Goal: Task Accomplishment & Management: Complete application form

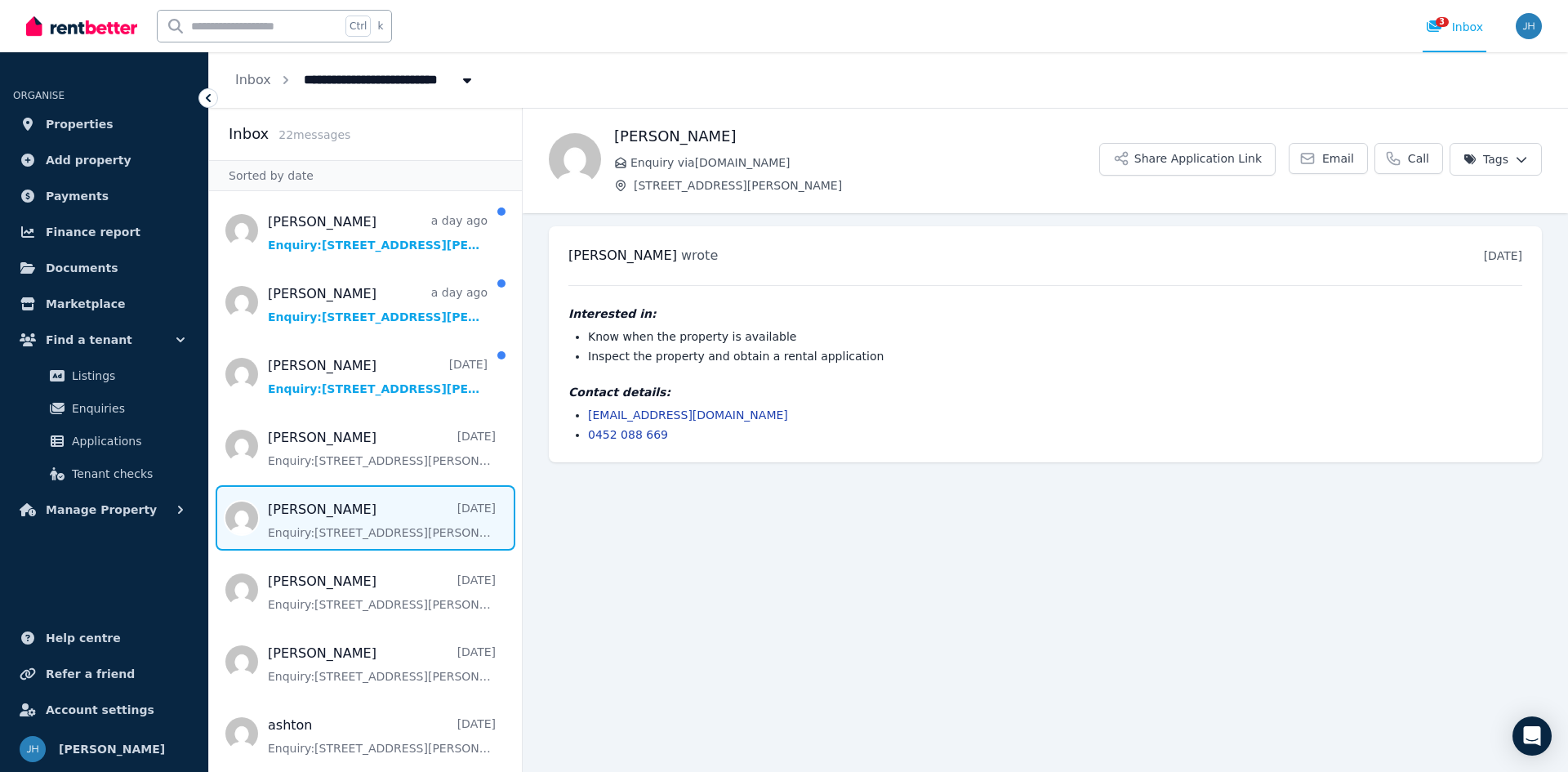
click at [390, 526] on span "Message list" at bounding box center [366, 518] width 313 height 65
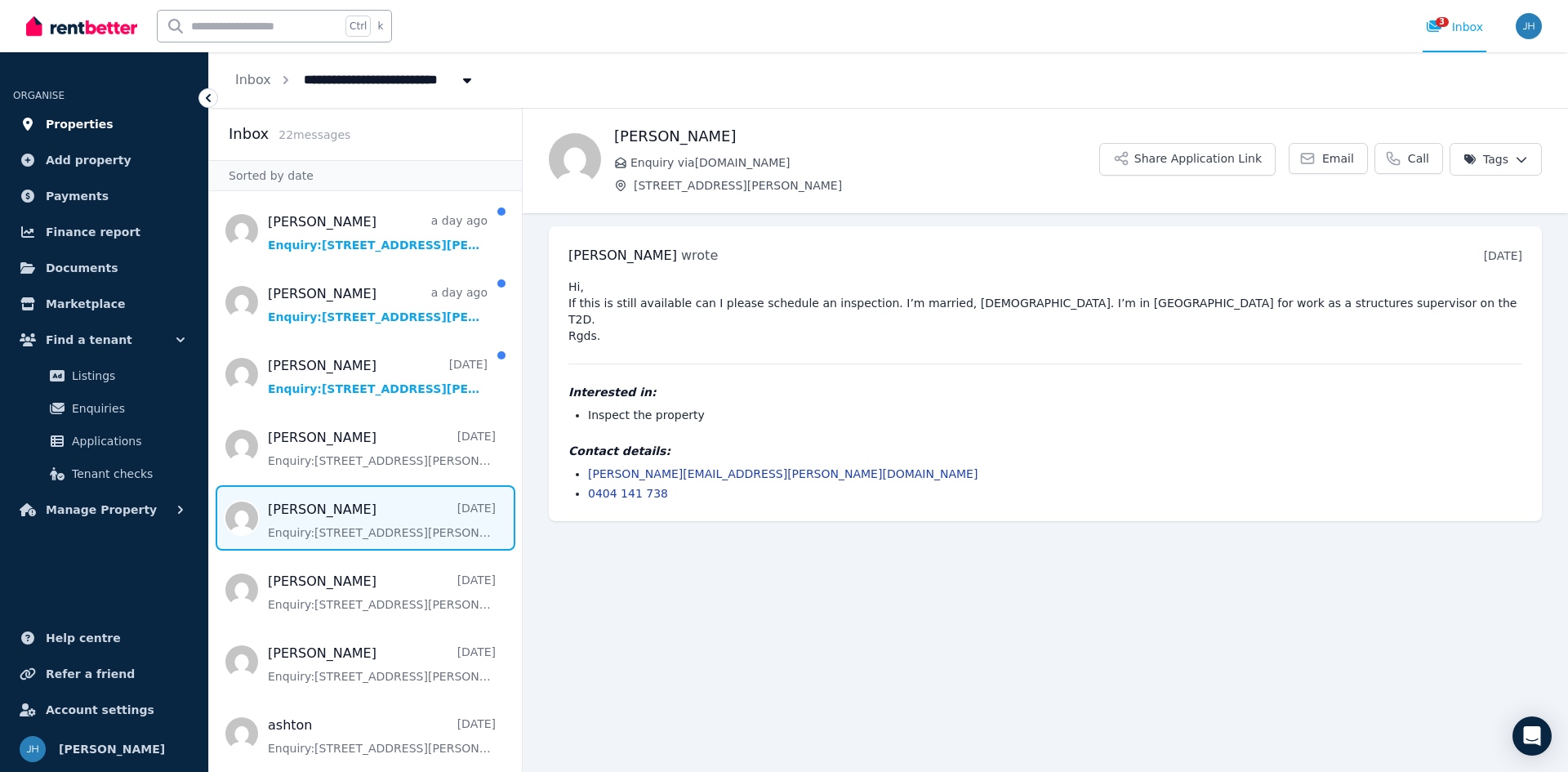
click at [78, 119] on span "Properties" at bounding box center [80, 124] width 68 height 19
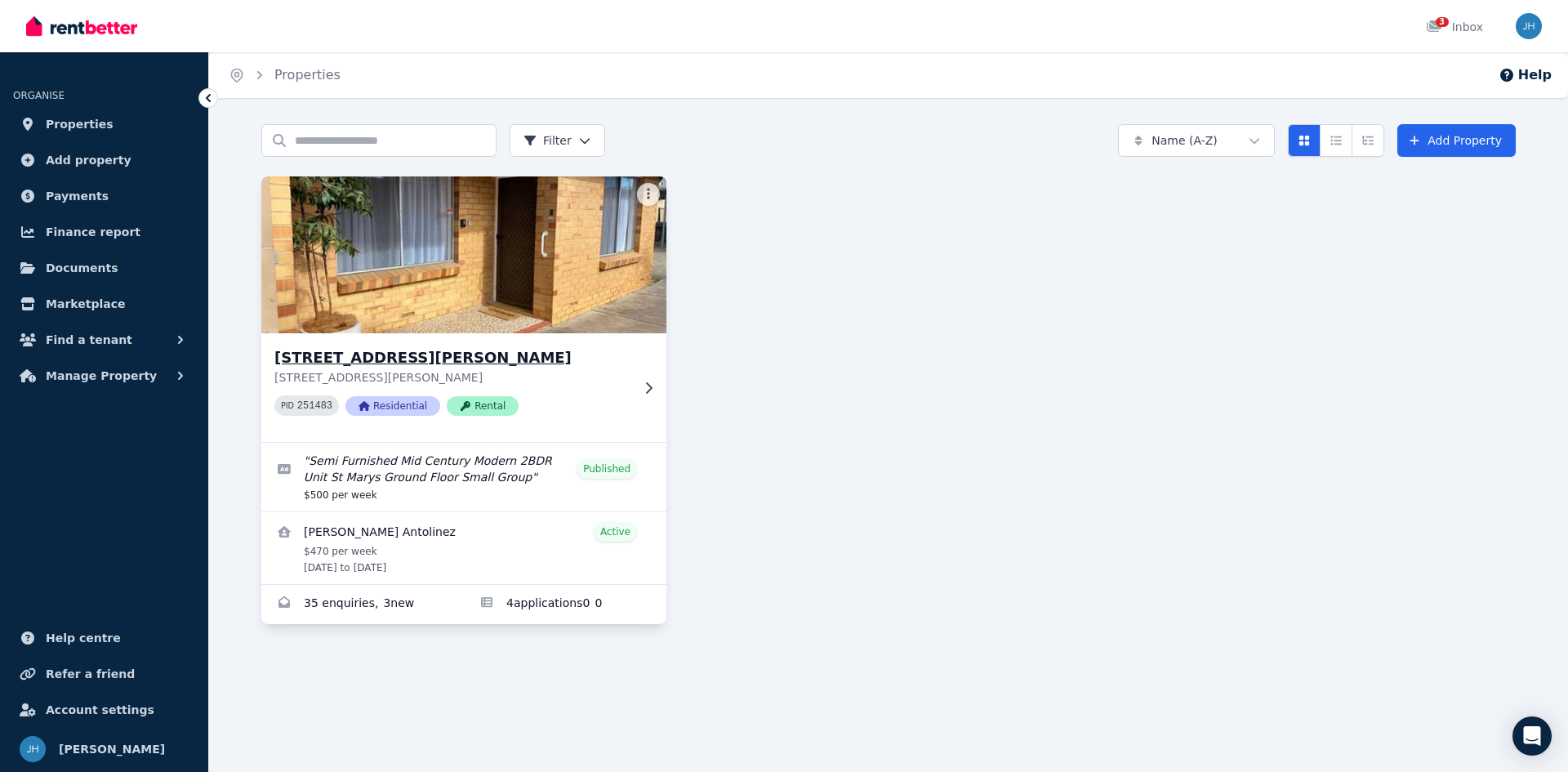
click at [556, 379] on p "[STREET_ADDRESS][PERSON_NAME]" at bounding box center [452, 376] width 356 height 16
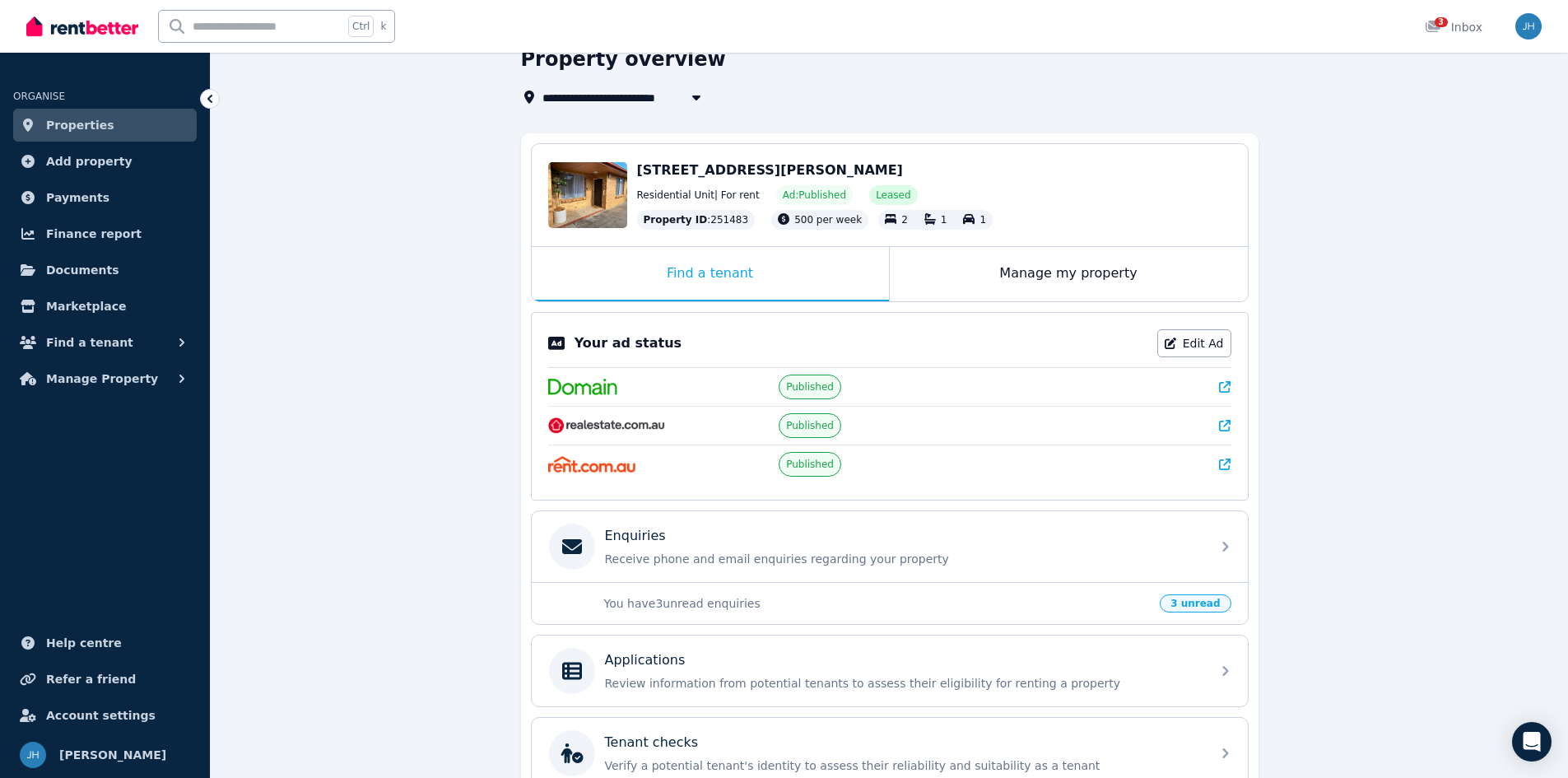
scroll to position [82, 0]
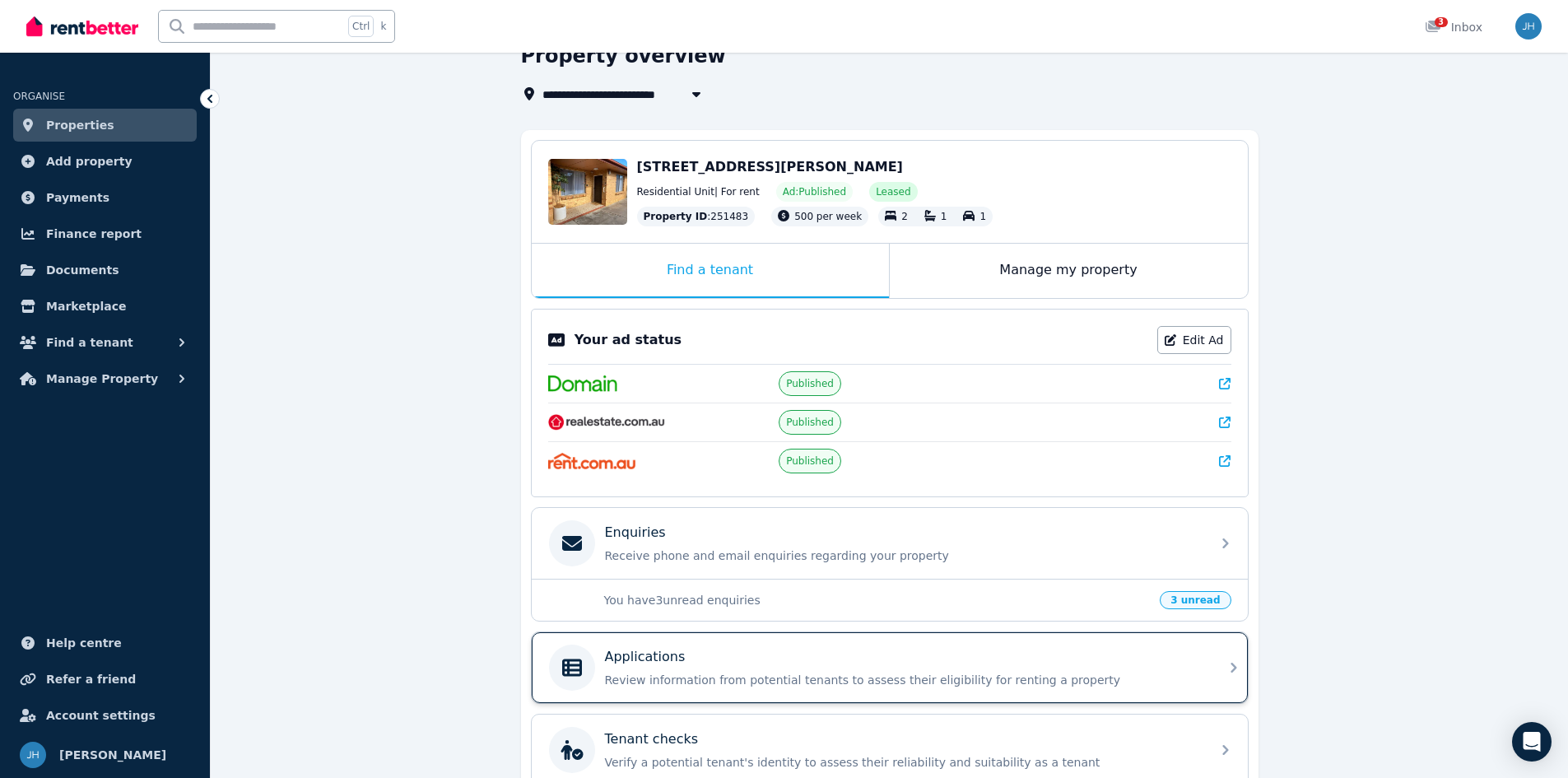
click at [632, 657] on p "Applications" at bounding box center [645, 656] width 80 height 19
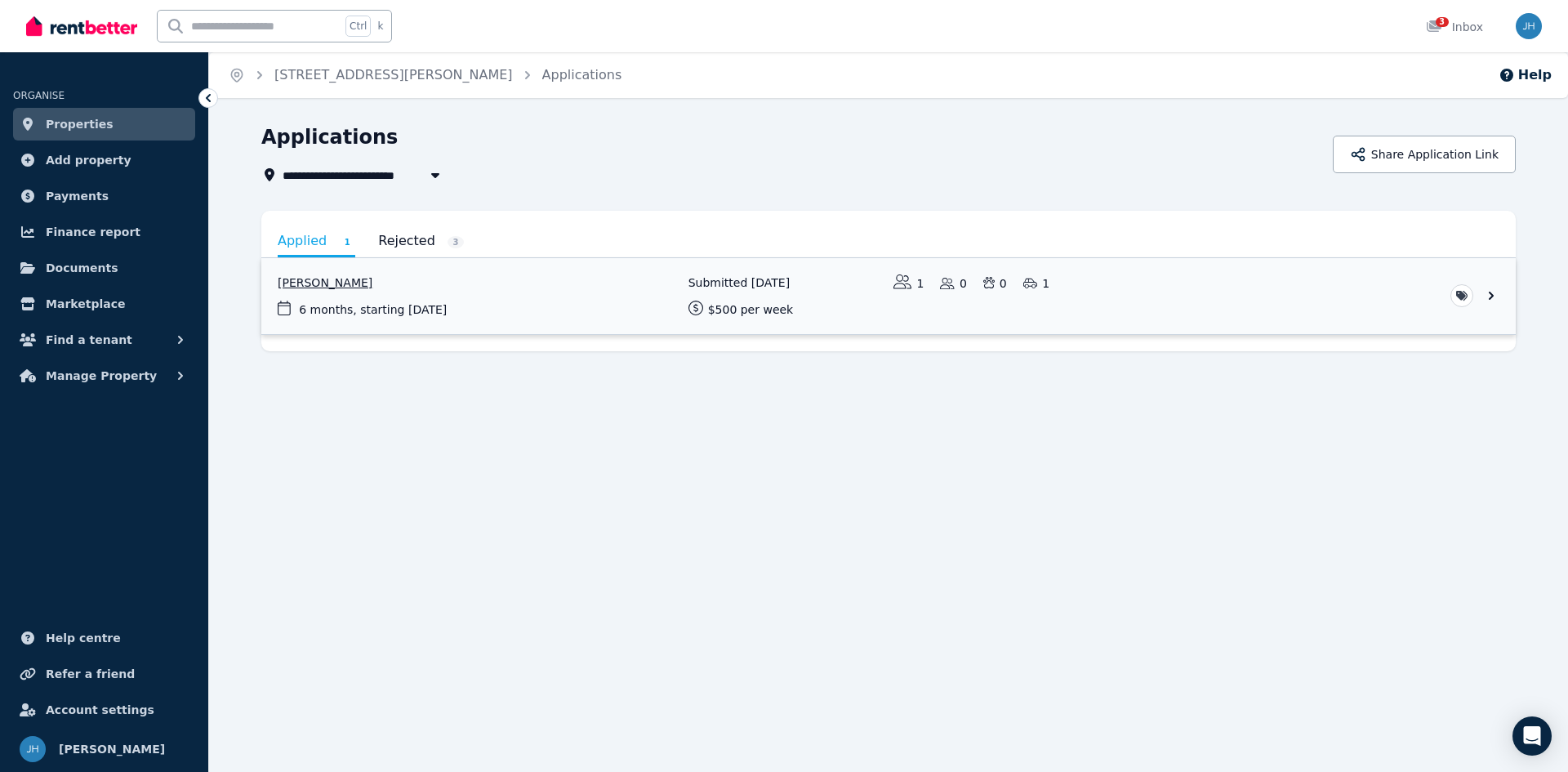
click at [1486, 301] on link "View application: Brian Gammell" at bounding box center [888, 296] width 1254 height 76
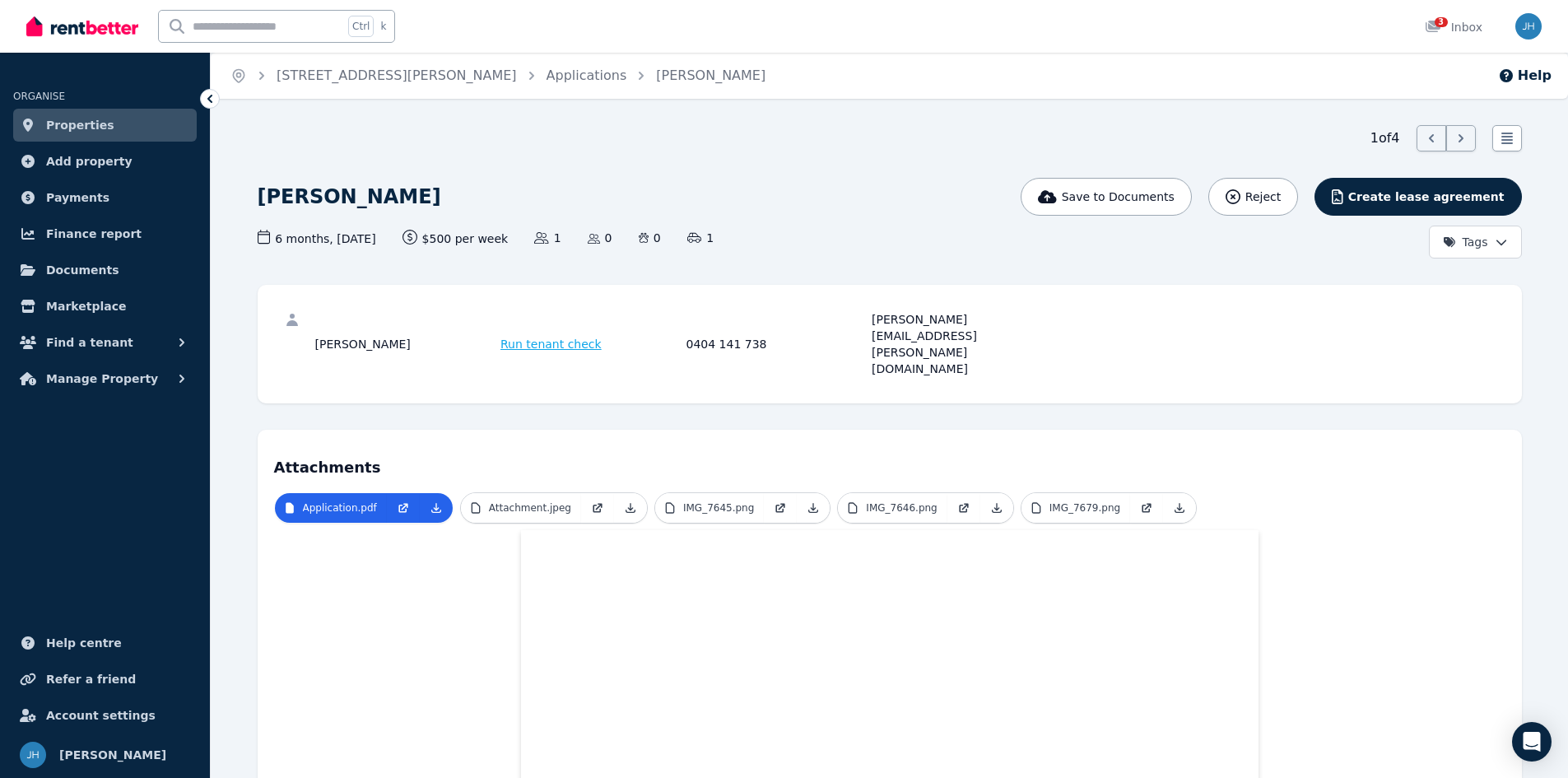
click at [544, 336] on span "Run tenant check" at bounding box center [551, 344] width 102 height 16
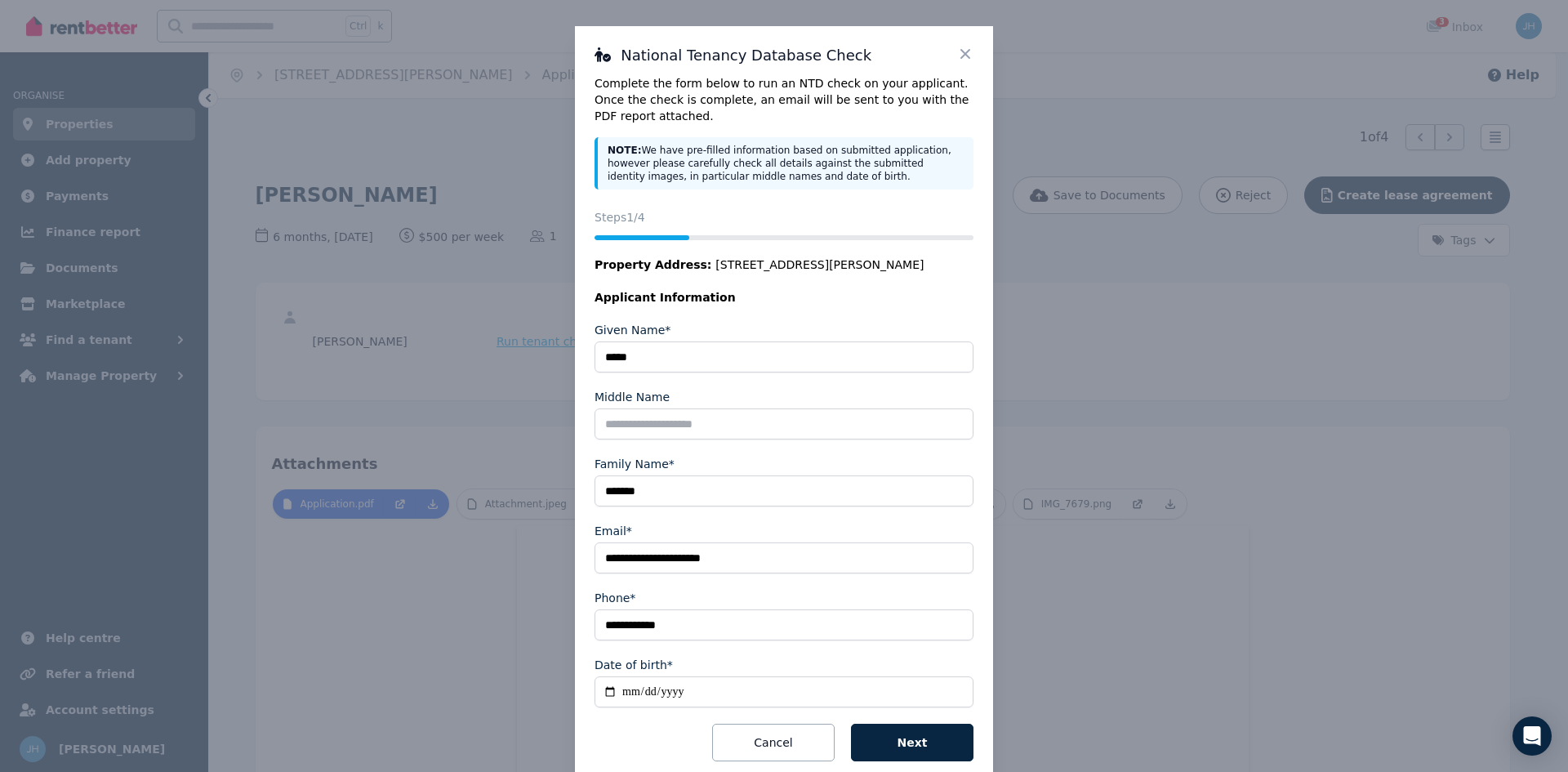
click at [967, 46] on icon at bounding box center [965, 54] width 16 height 16
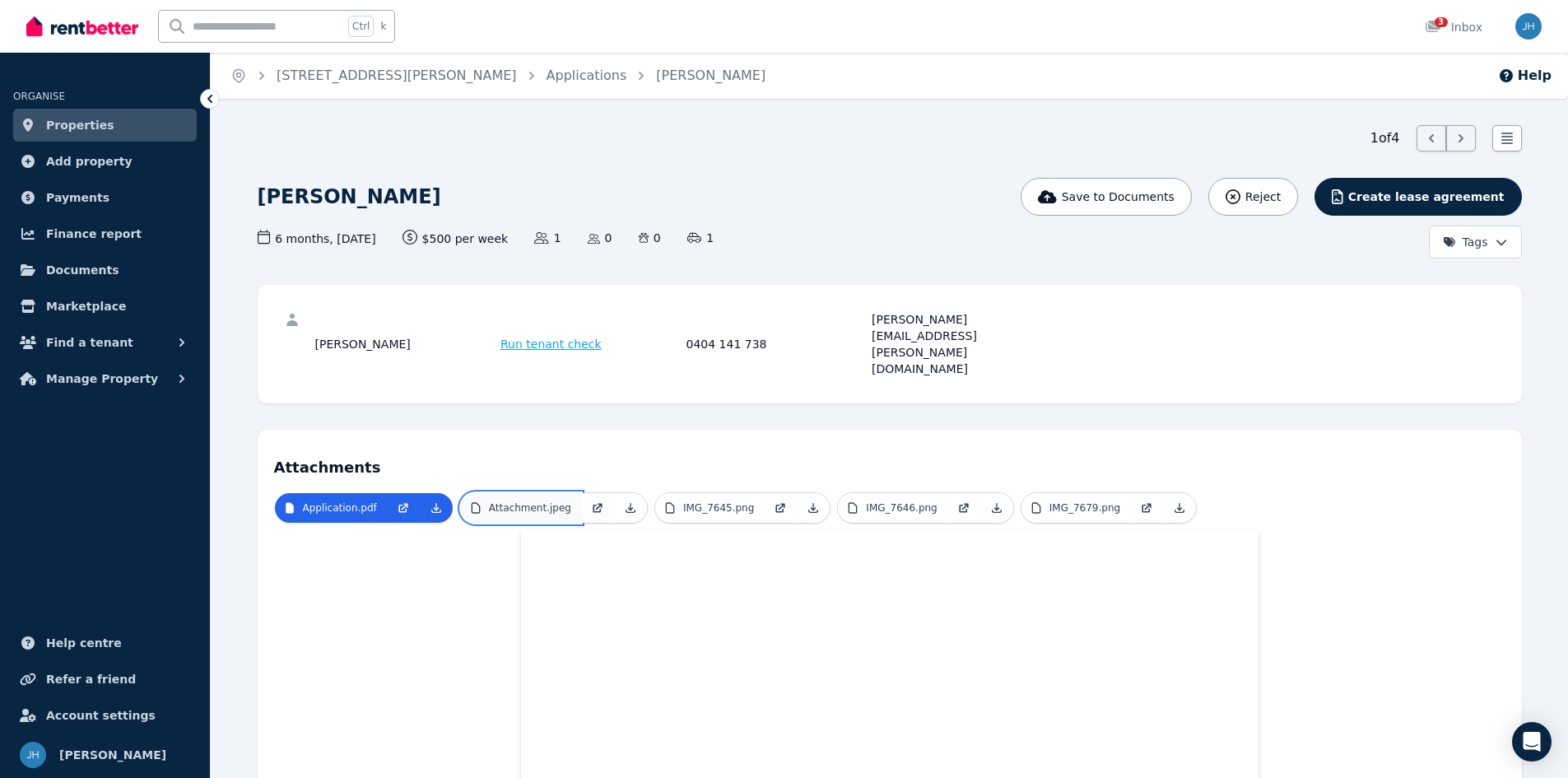
click at [547, 501] on p "Attachment.jpeg" at bounding box center [529, 508] width 82 height 14
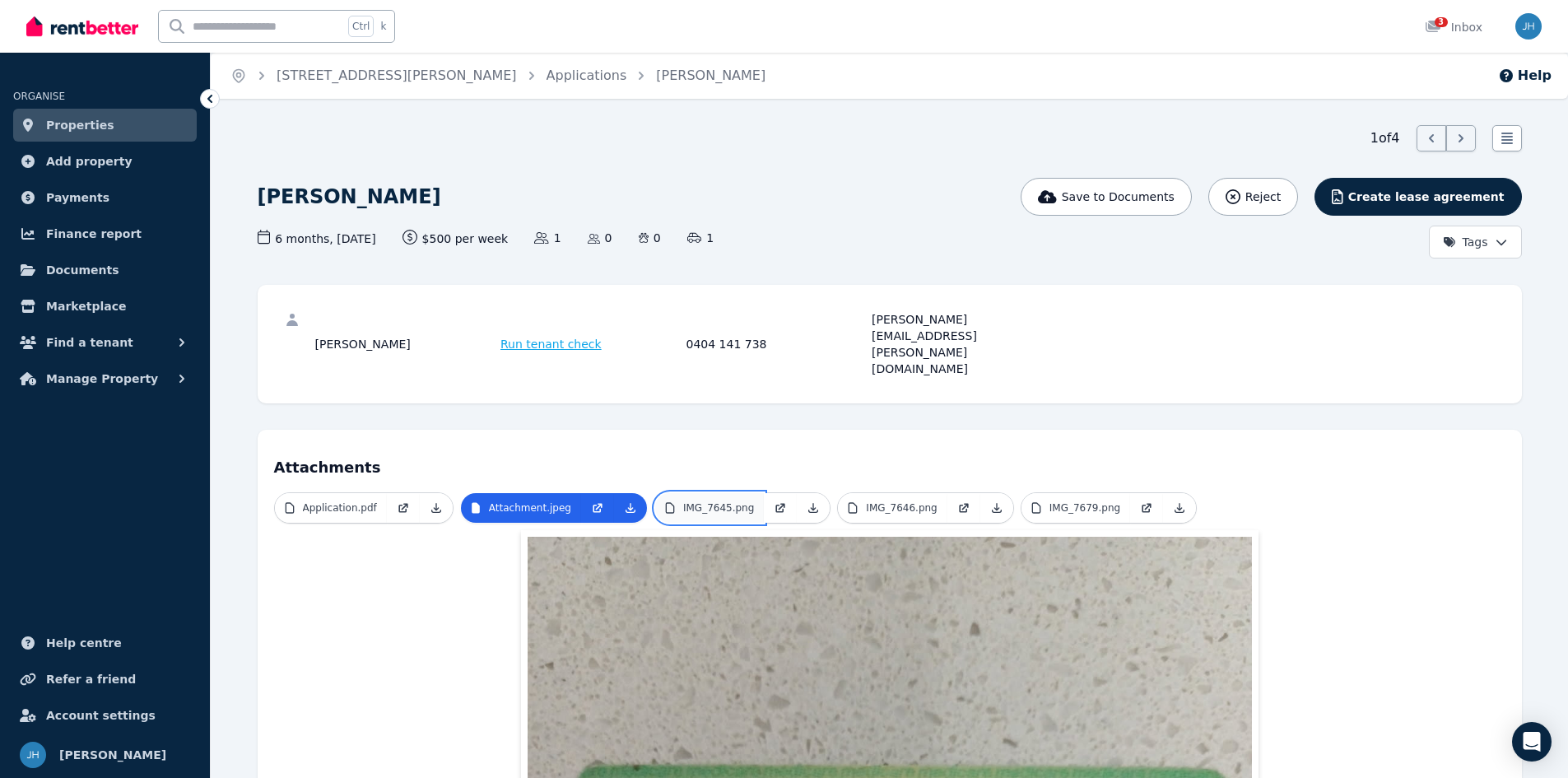
click at [718, 493] on link "IMG_7645.png" at bounding box center [709, 507] width 108 height 30
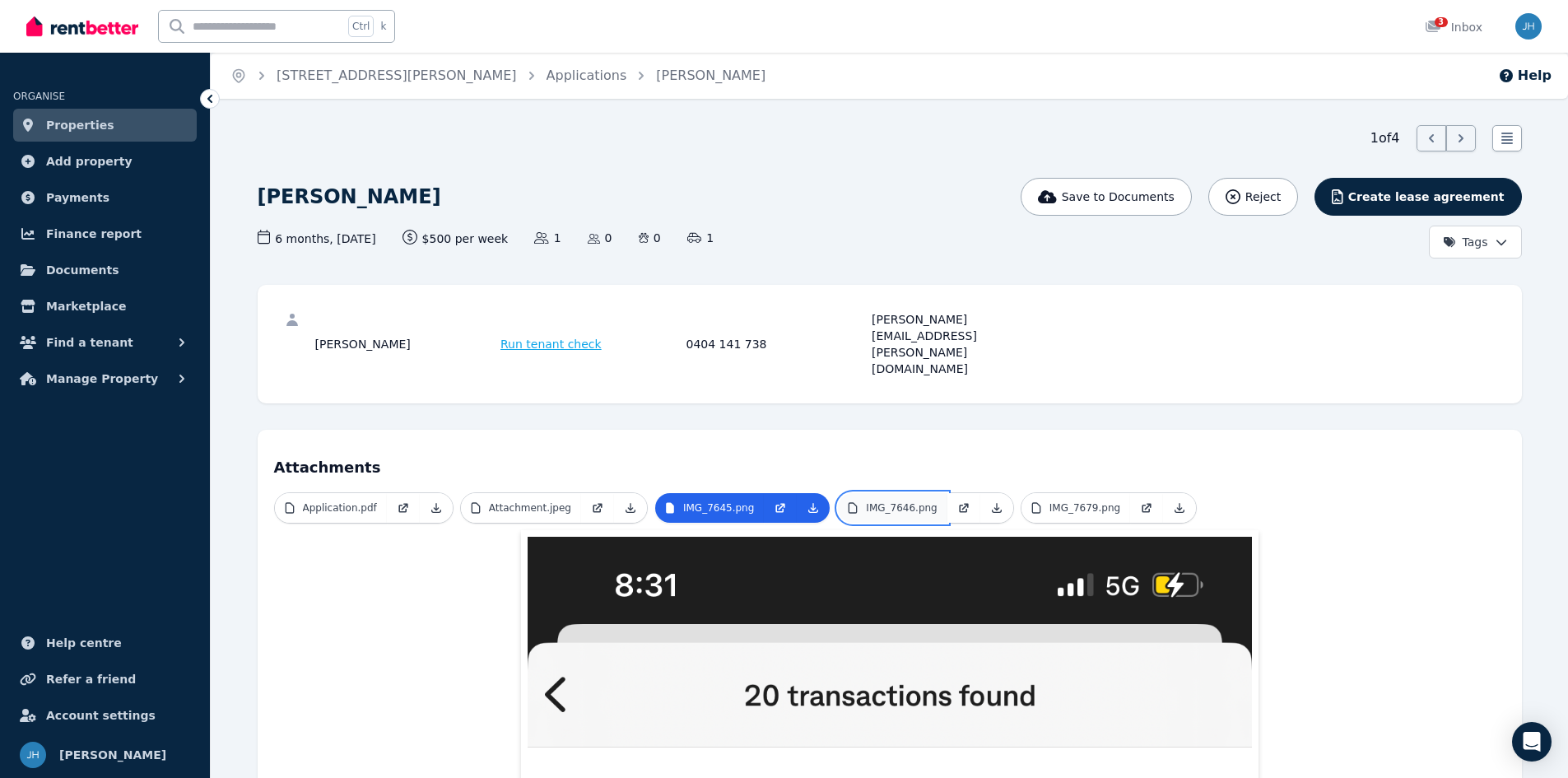
click at [846, 501] on icon at bounding box center [853, 508] width 14 height 14
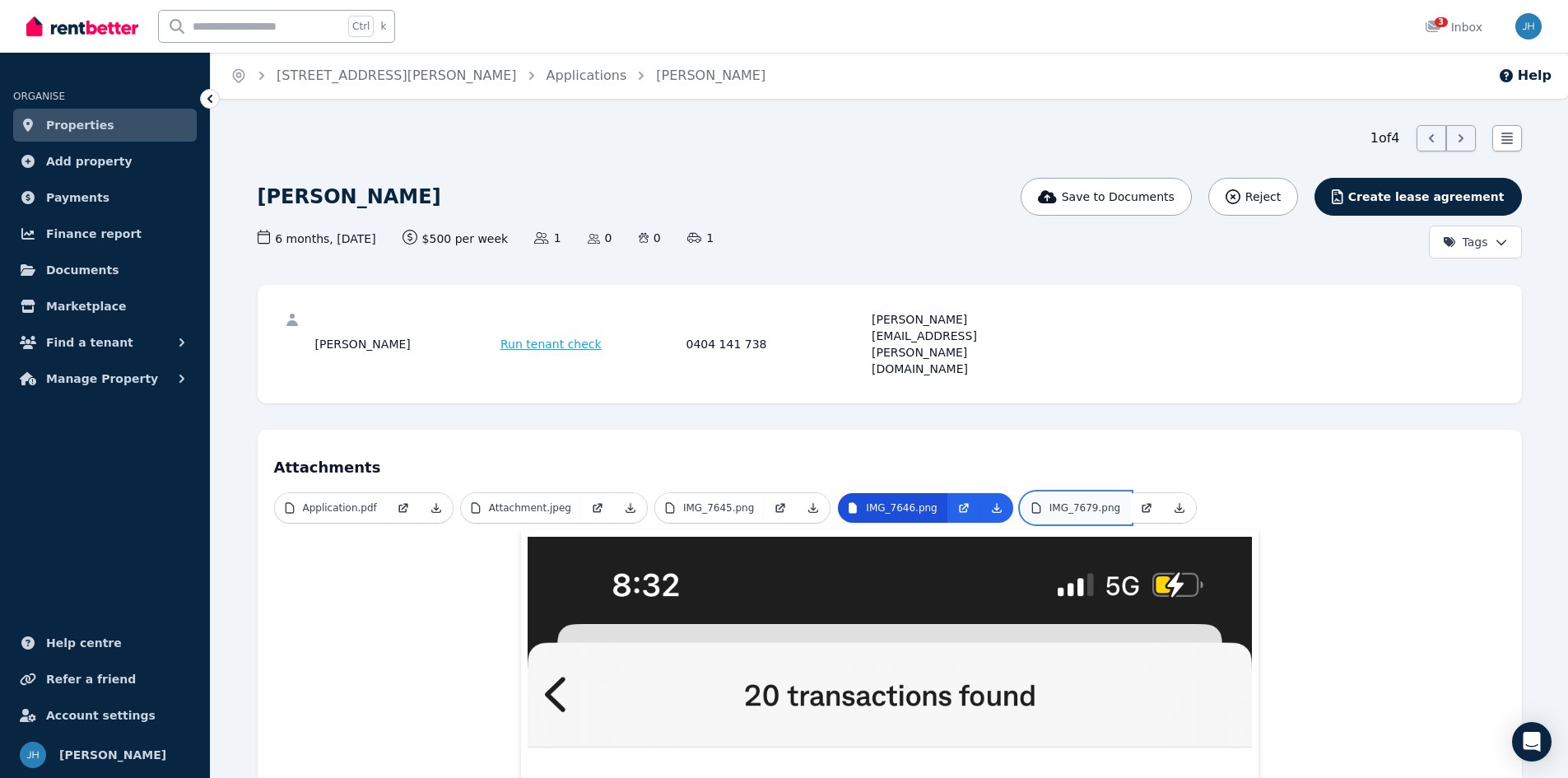
click at [1023, 493] on link "IMG_7679.png" at bounding box center [1075, 507] width 108 height 30
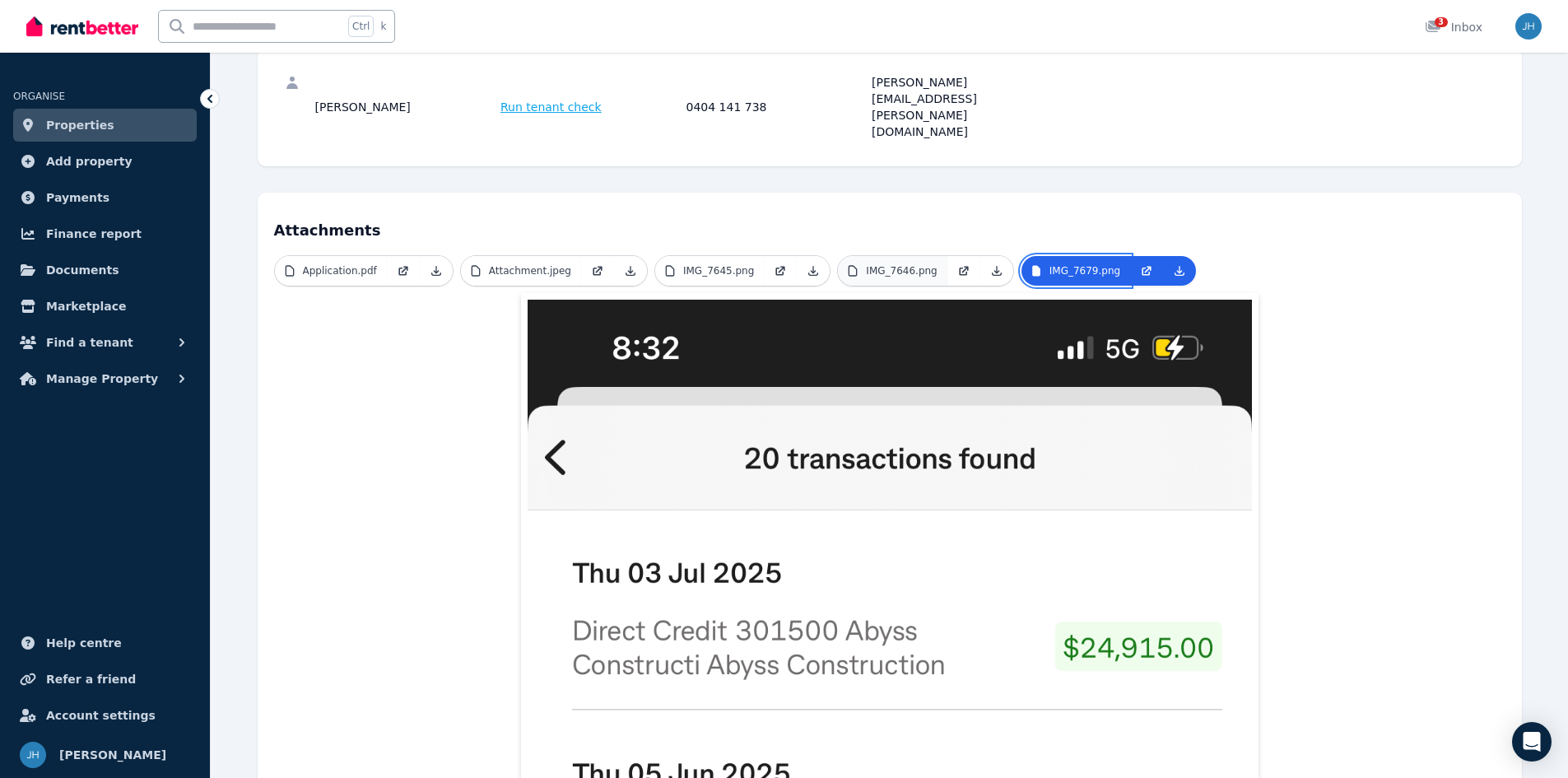
scroll to position [233, 0]
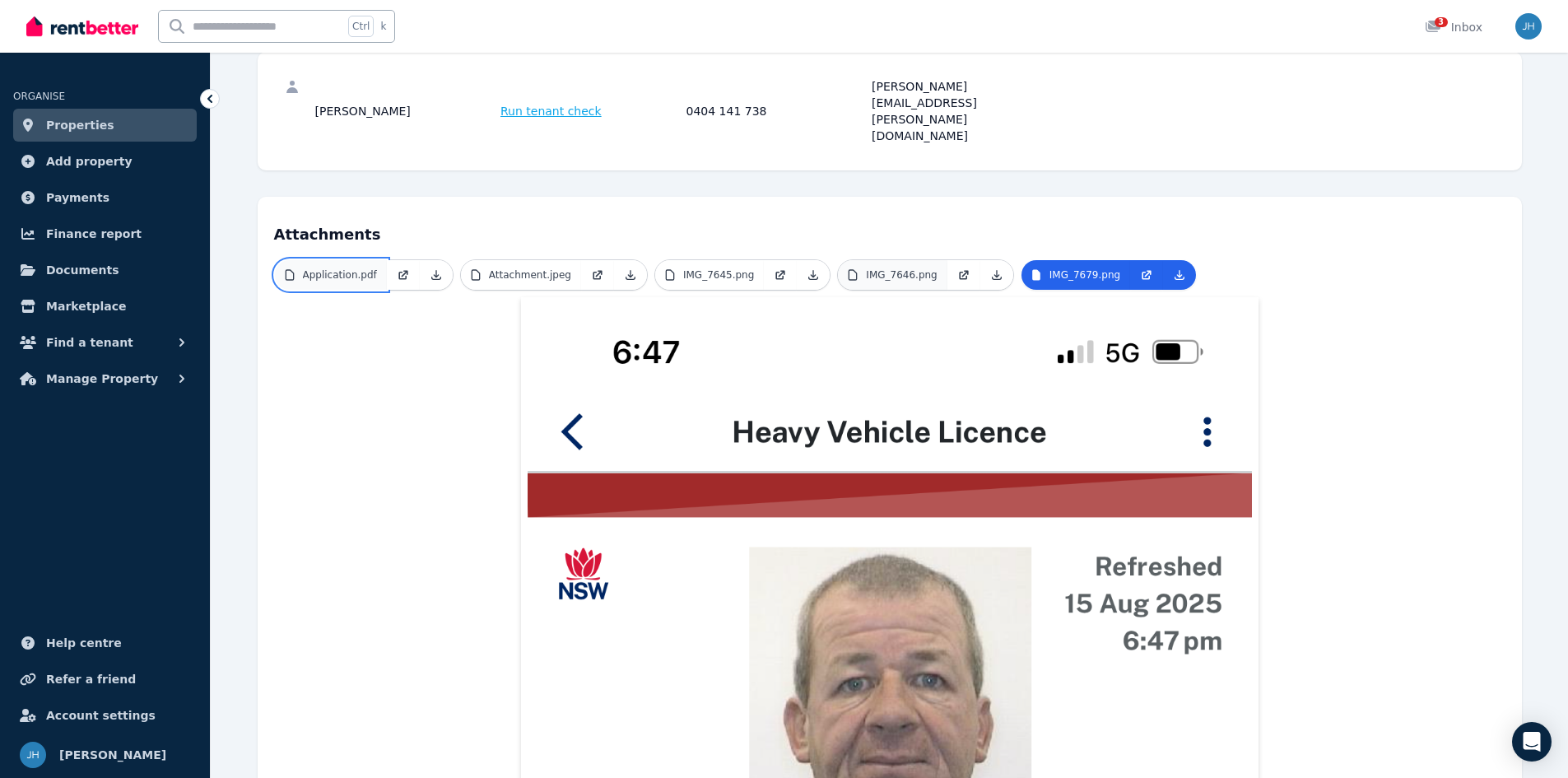
click at [346, 260] on link "Application.pdf" at bounding box center [331, 275] width 112 height 30
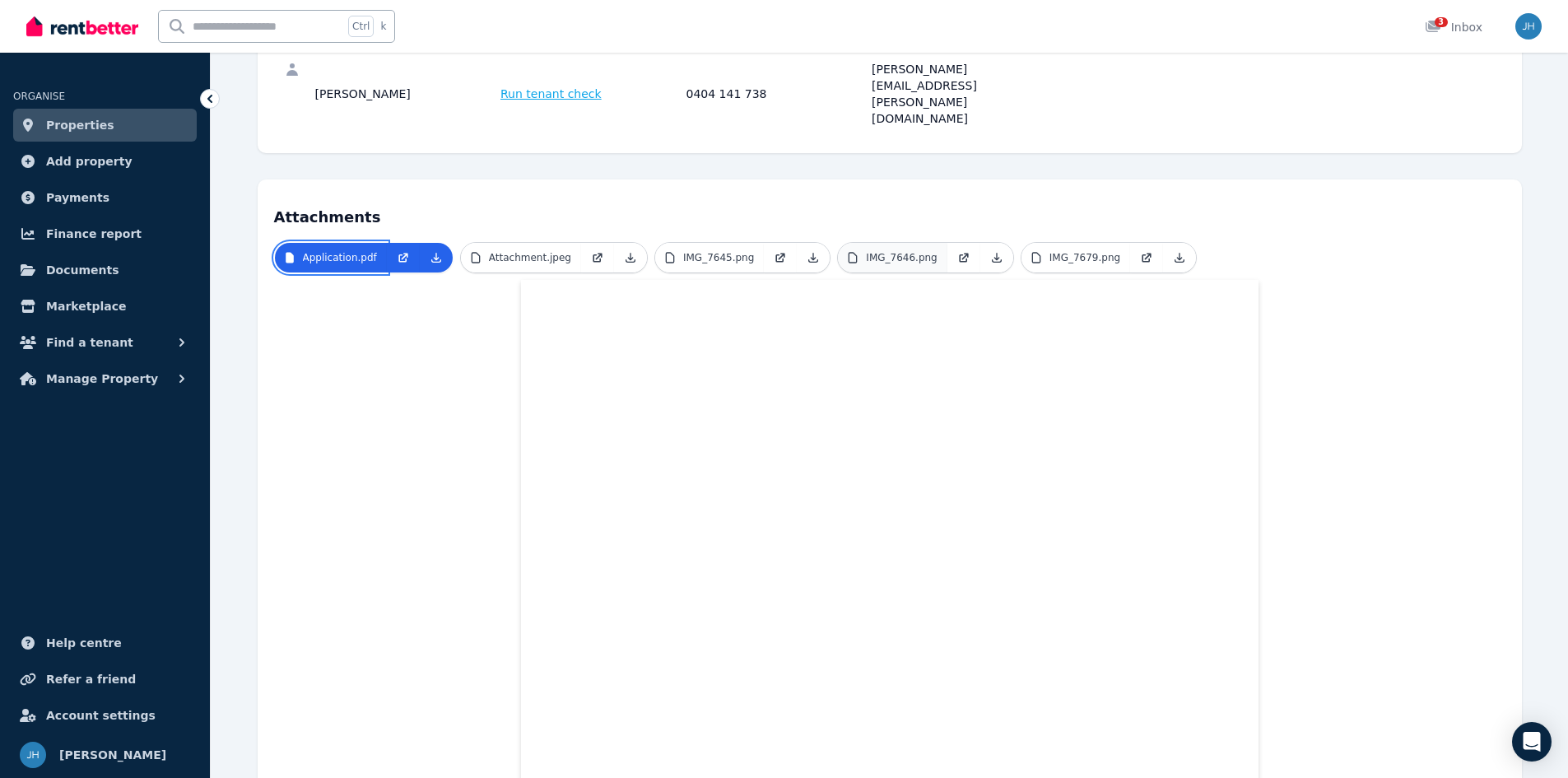
scroll to position [247, 0]
click at [1055, 254] on p "IMG_7679.png" at bounding box center [1084, 261] width 71 height 14
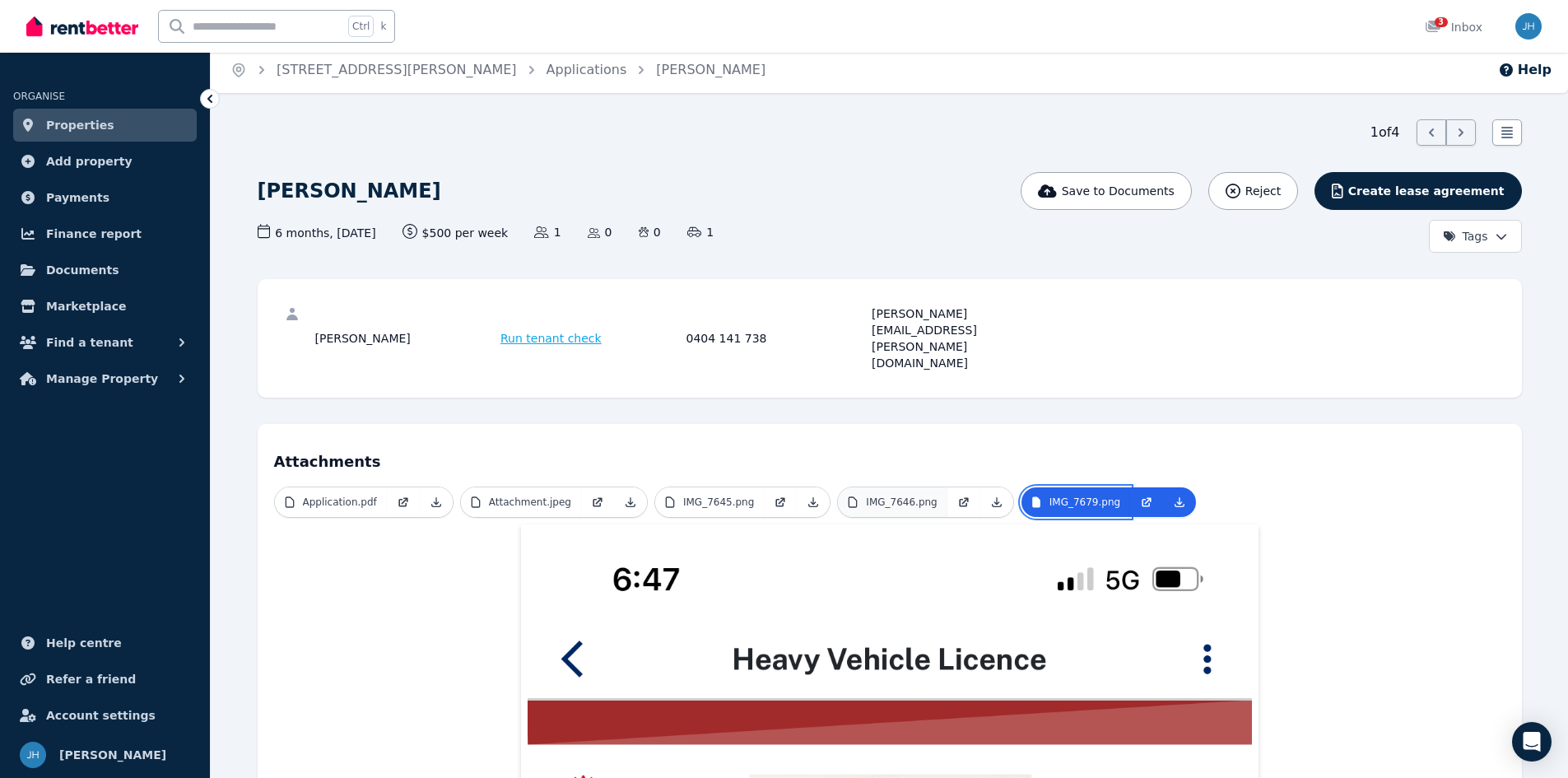
scroll to position [0, 0]
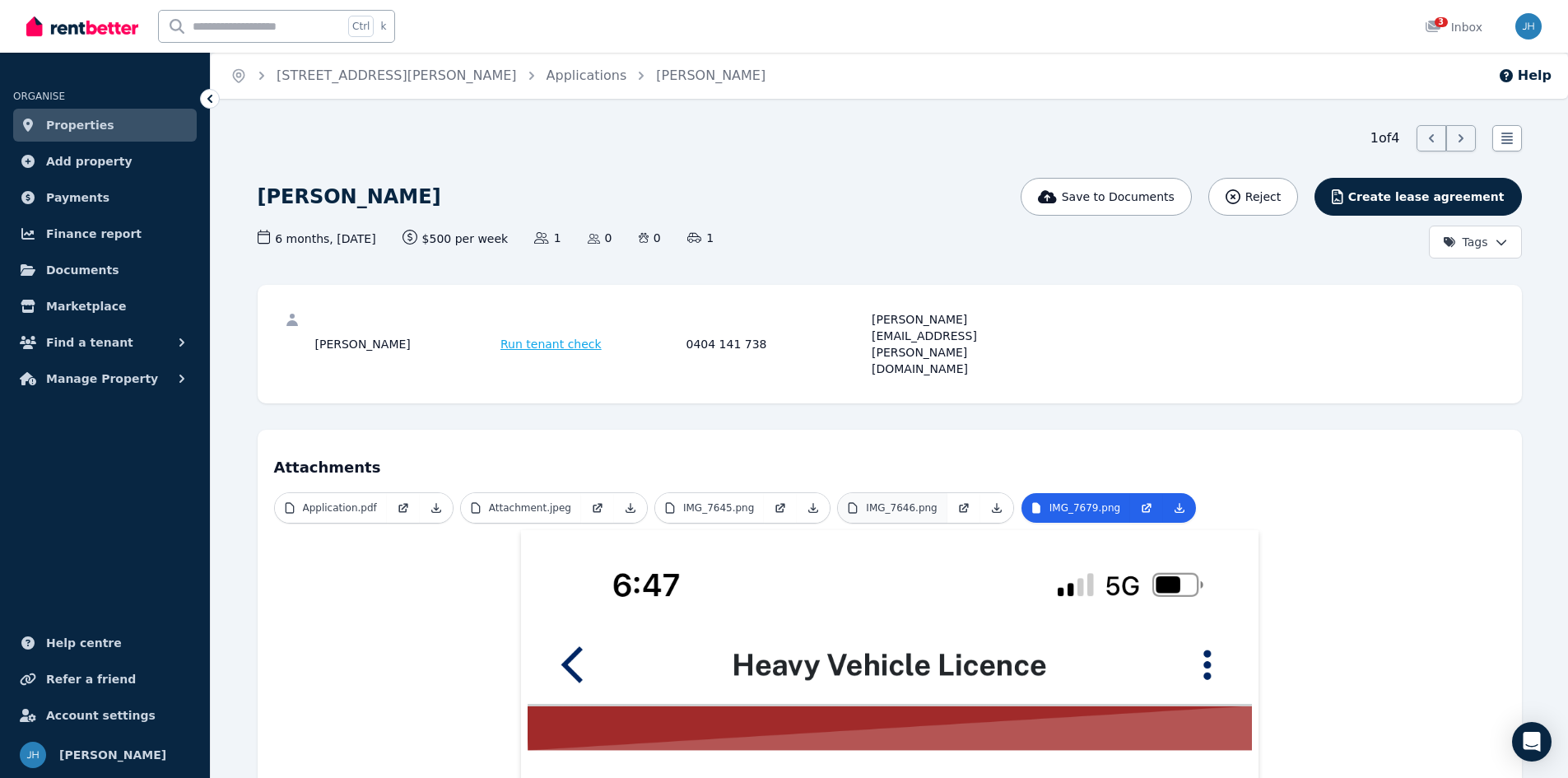
click at [201, 99] on icon at bounding box center [209, 99] width 16 height 16
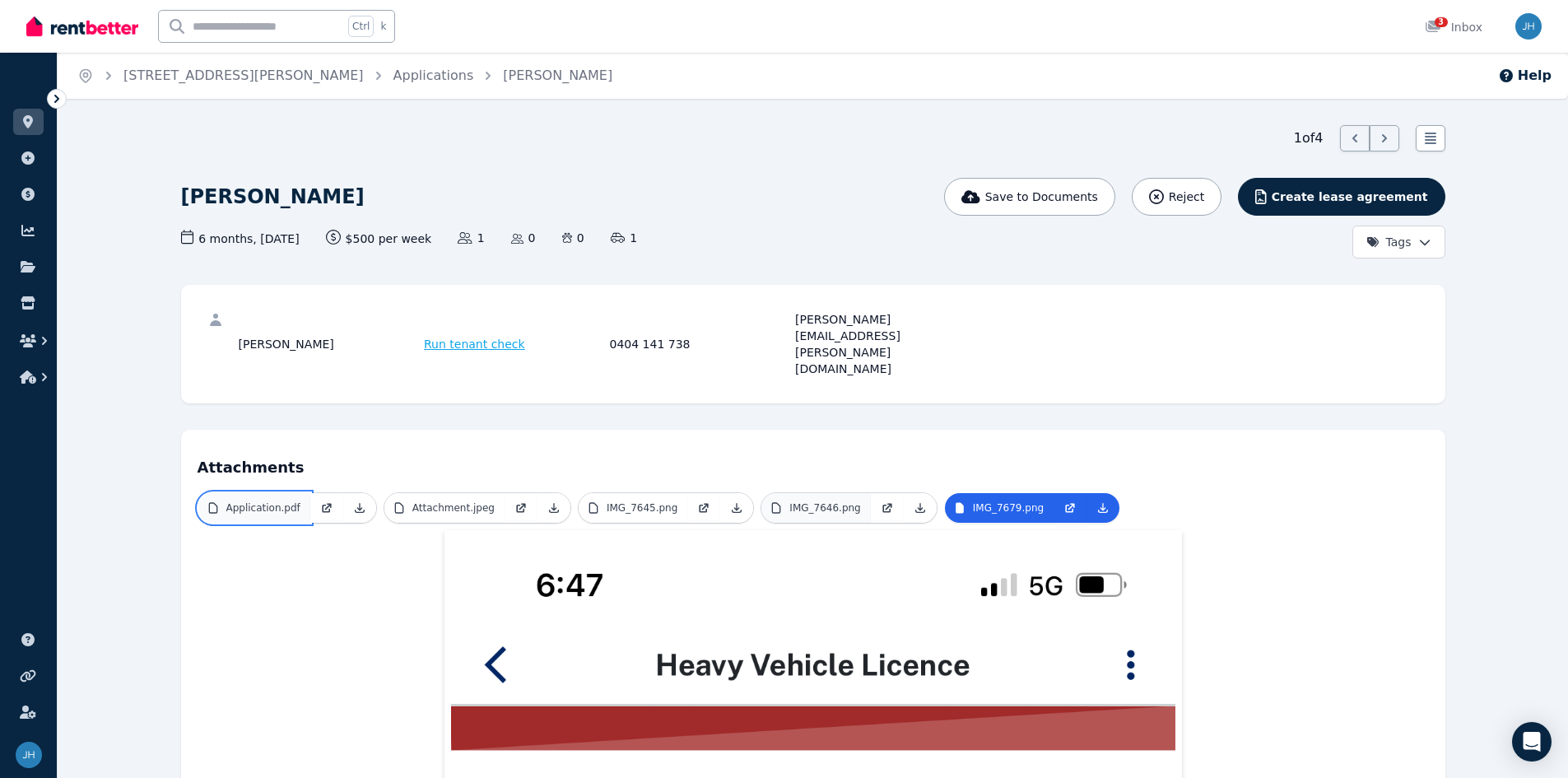
click at [283, 501] on p "Application.pdf" at bounding box center [263, 508] width 75 height 14
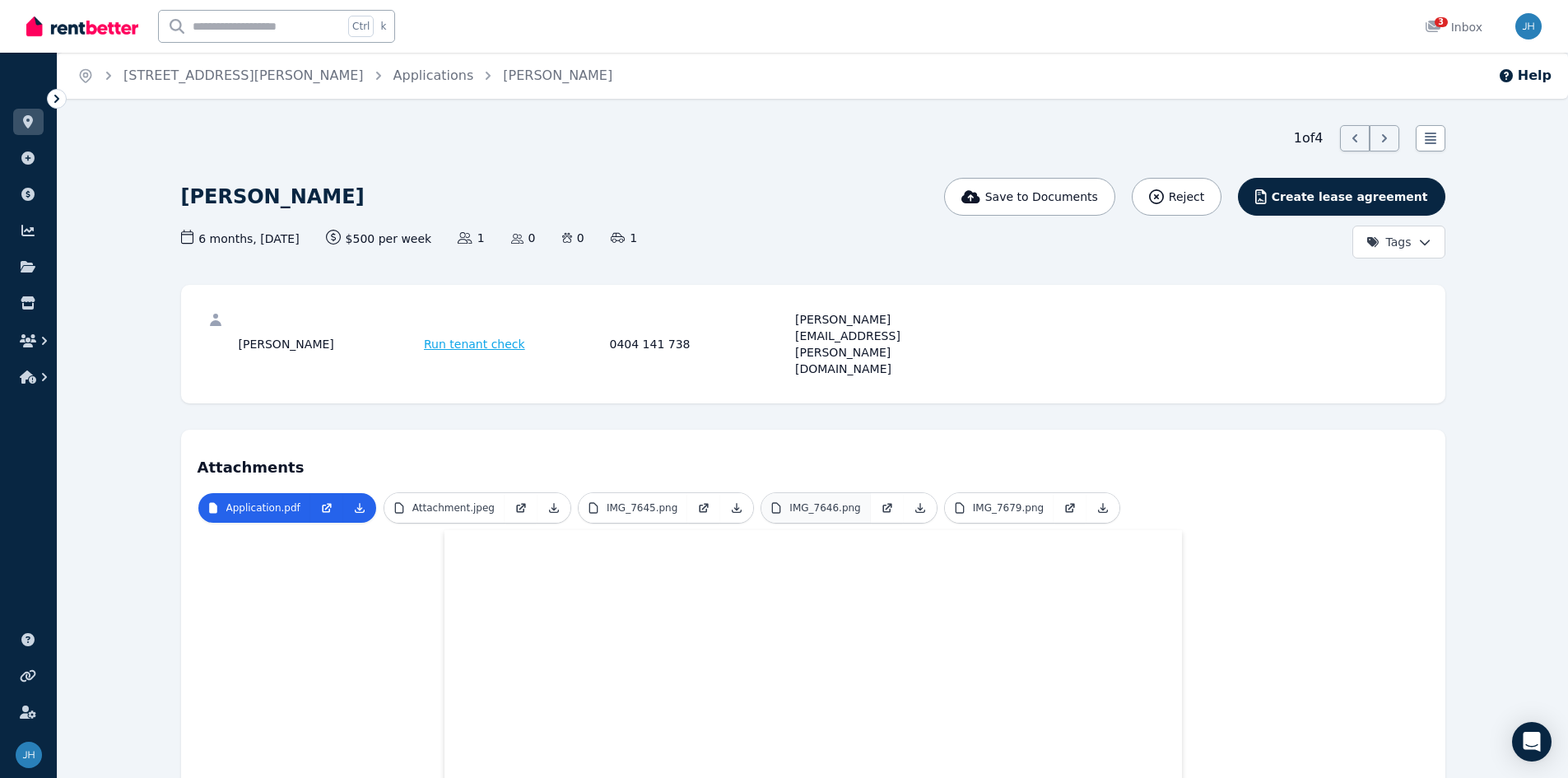
click at [484, 336] on span "Run tenant check" at bounding box center [474, 344] width 102 height 16
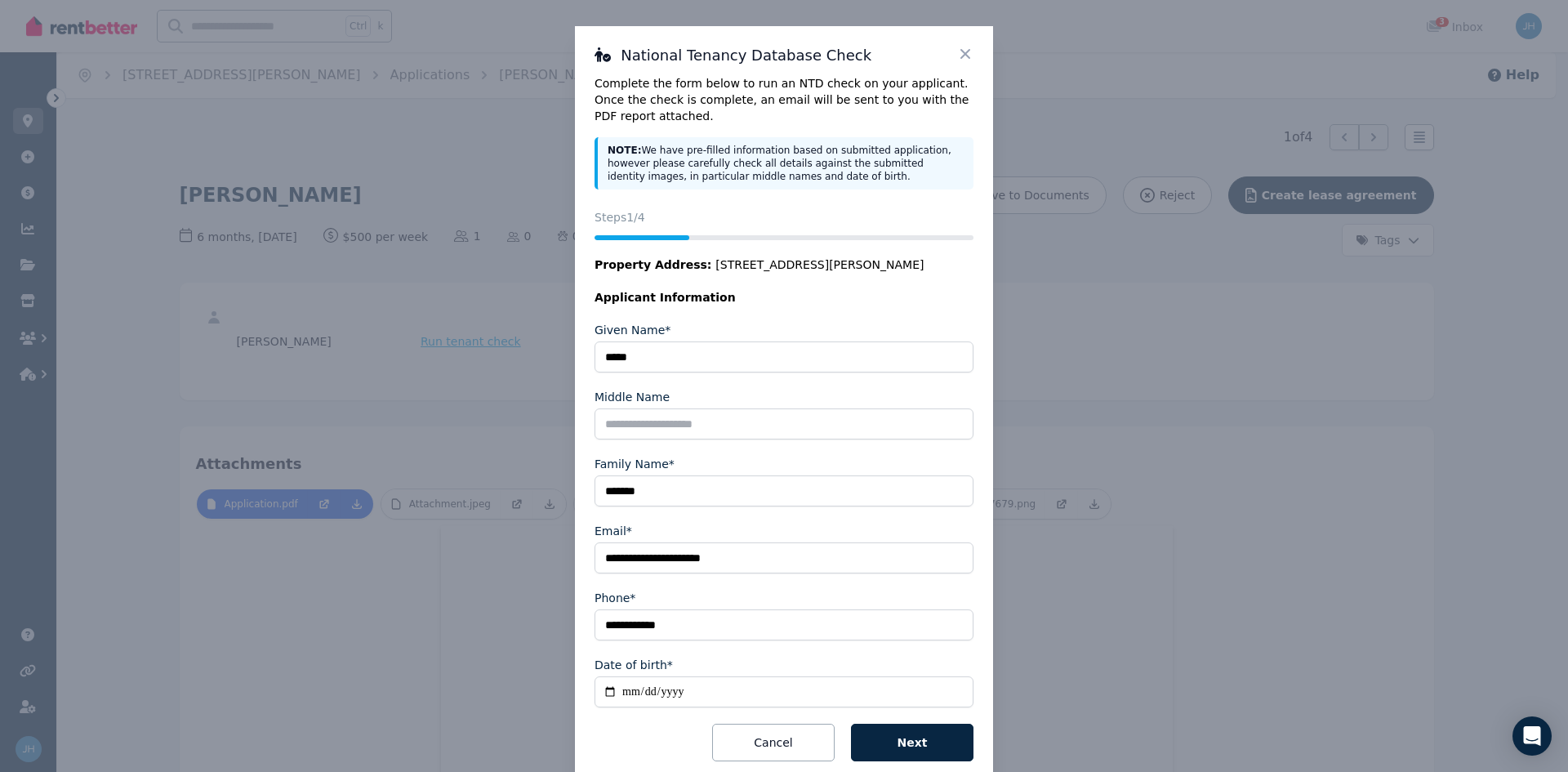
click at [625, 693] on input "Date of birth*" at bounding box center [784, 691] width 379 height 31
type input "**********"
click at [912, 738] on button "Next" at bounding box center [912, 741] width 123 height 37
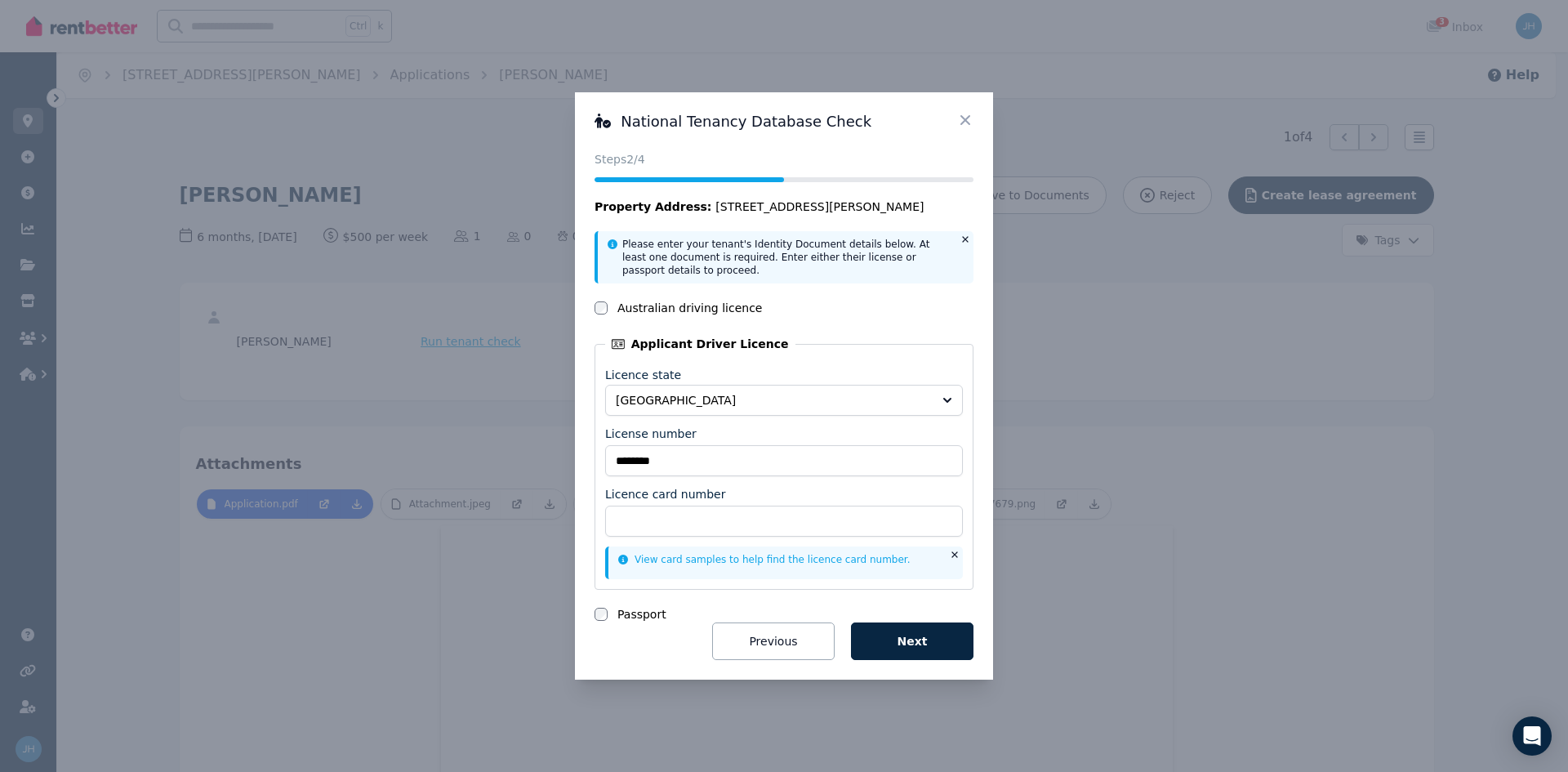
click at [470, 360] on div "National Tenancy Database Check Status Steps 2 /4 Property Address: [STREET_ADD…" at bounding box center [784, 386] width 1568 height 772
click at [970, 116] on icon at bounding box center [965, 119] width 16 height 16
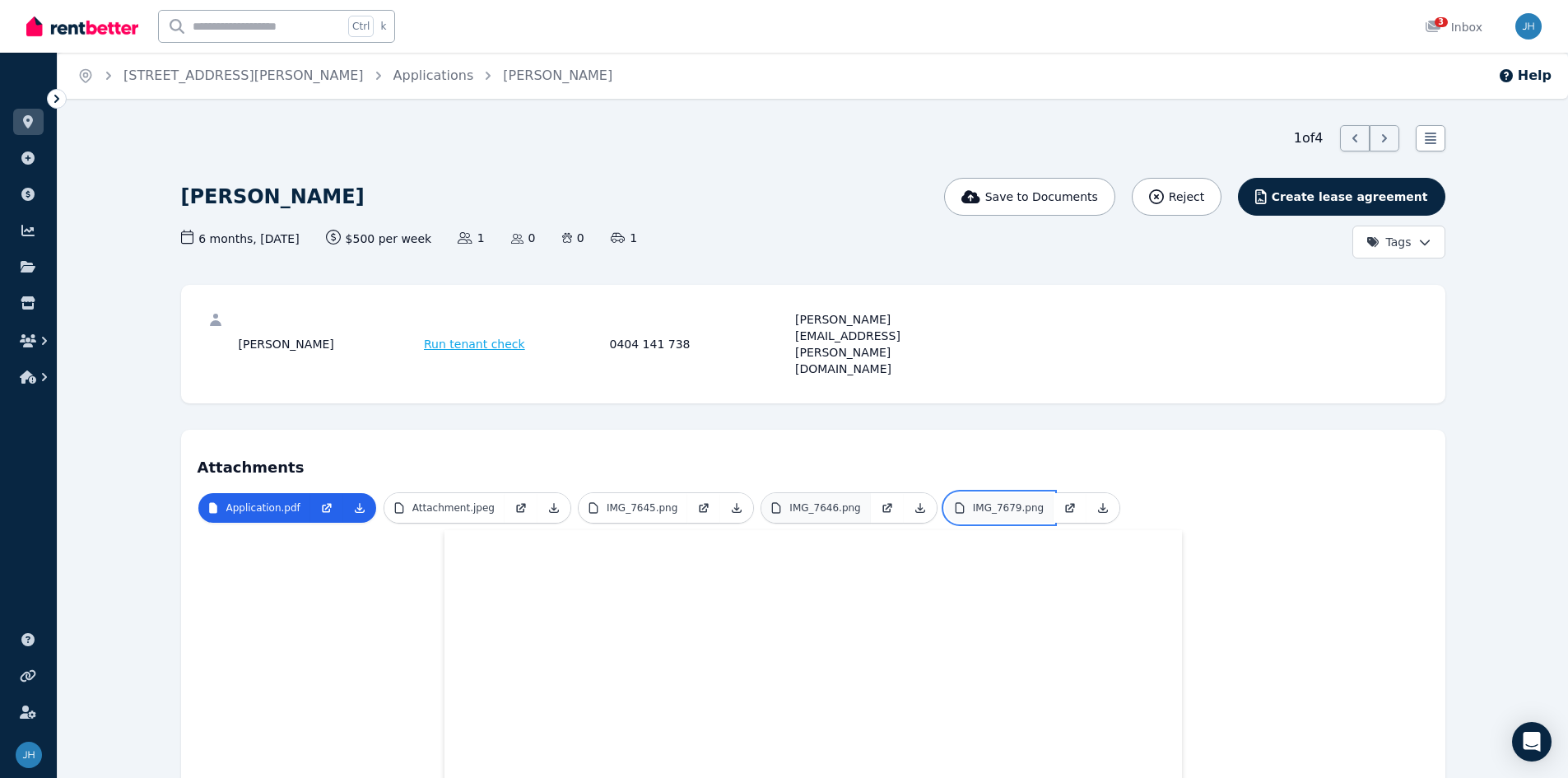
click at [991, 501] on p "IMG_7679.png" at bounding box center [1008, 508] width 71 height 14
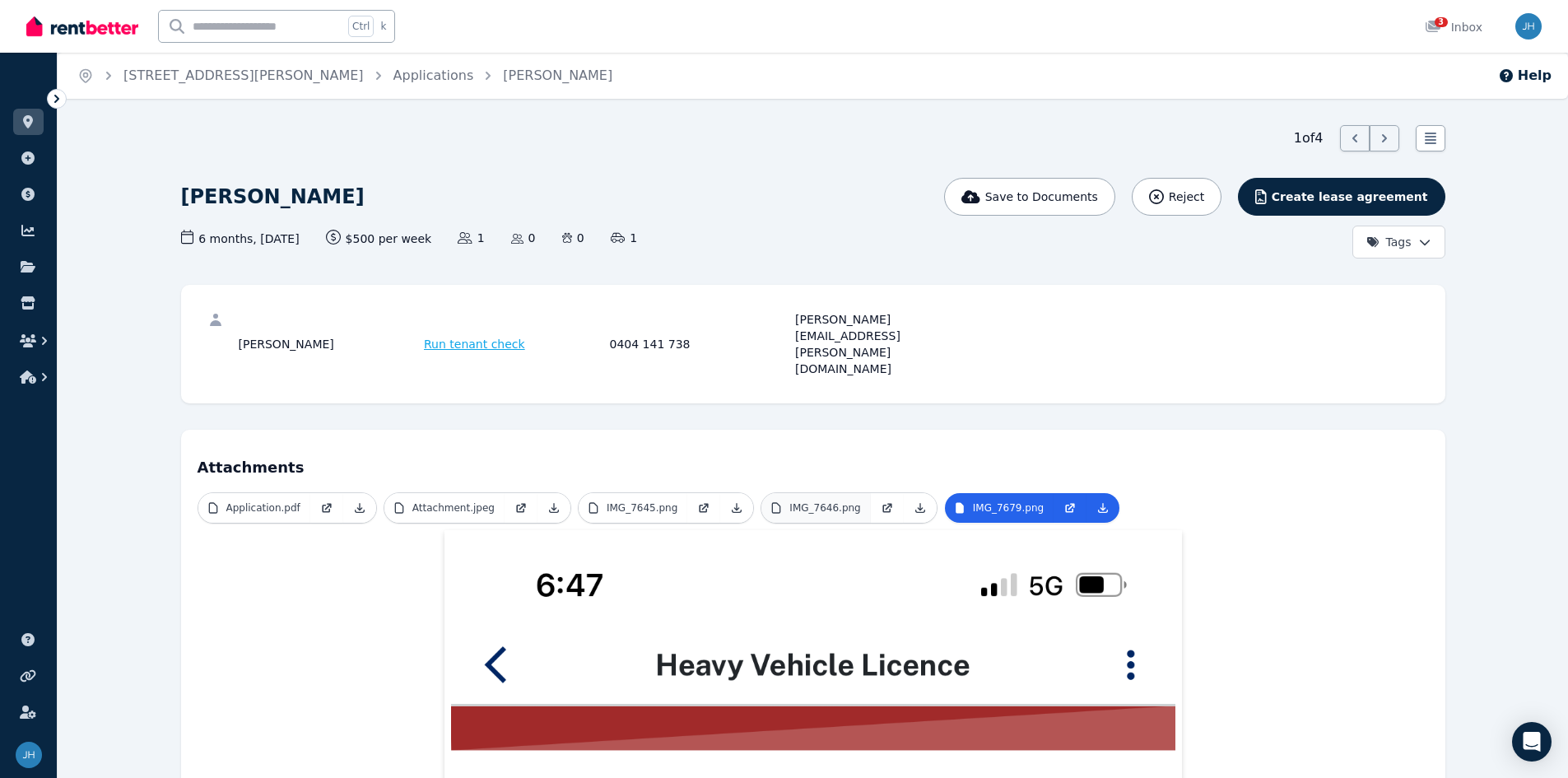
click at [461, 336] on span "Run tenant check" at bounding box center [474, 344] width 102 height 16
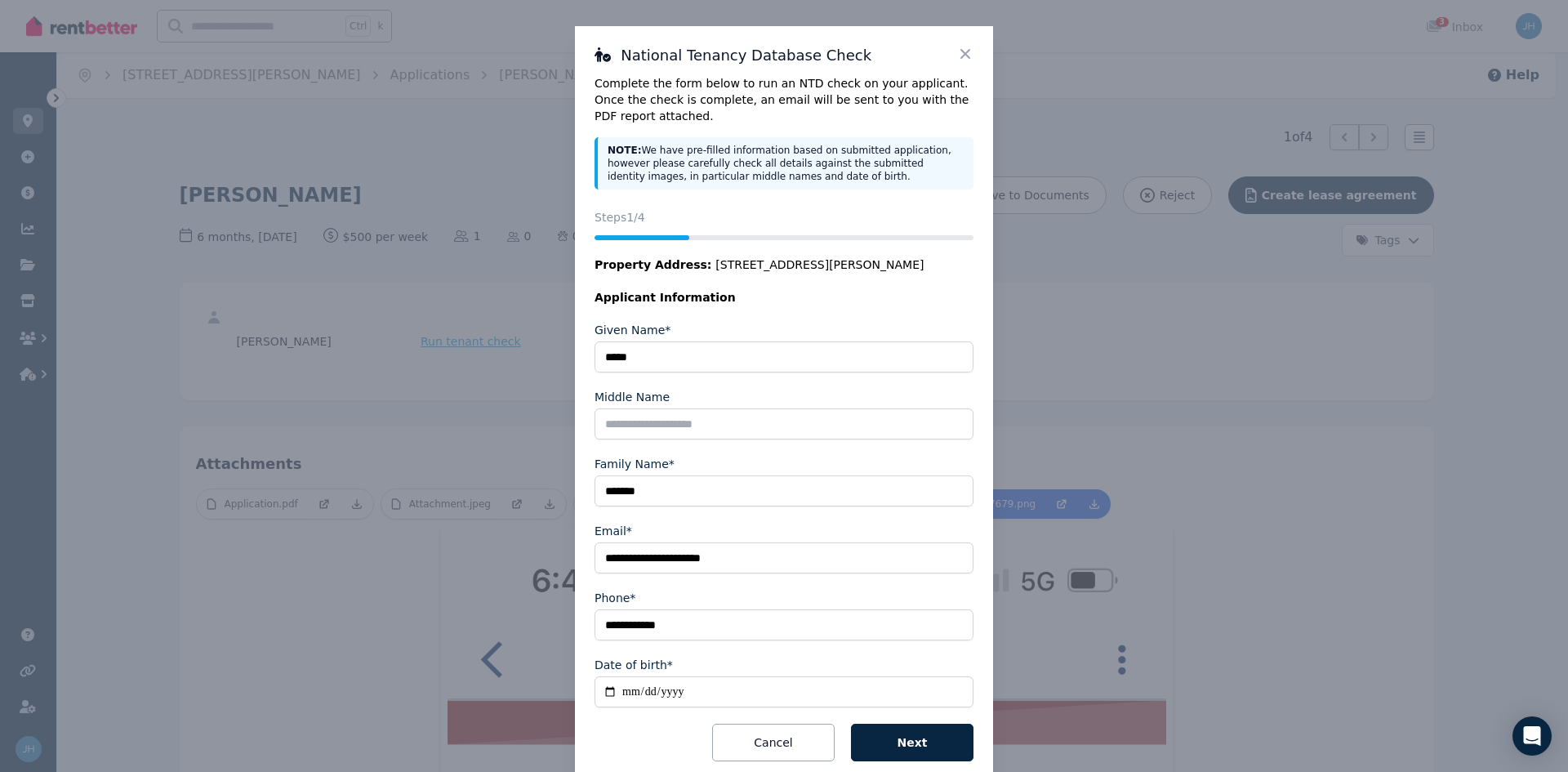
click at [962, 56] on icon at bounding box center [965, 54] width 16 height 16
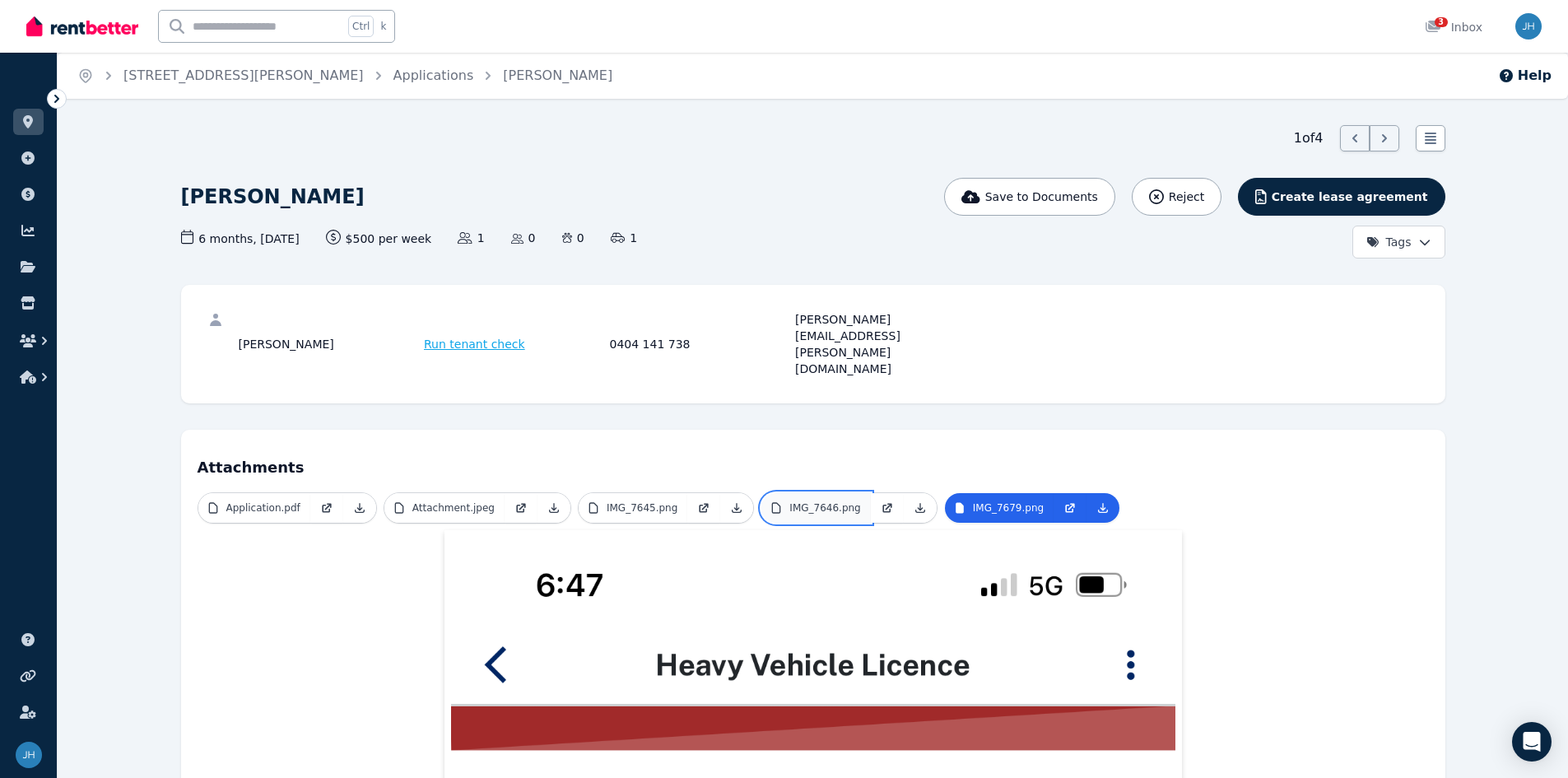
click at [814, 493] on link "IMG_7646.png" at bounding box center [816, 507] width 108 height 30
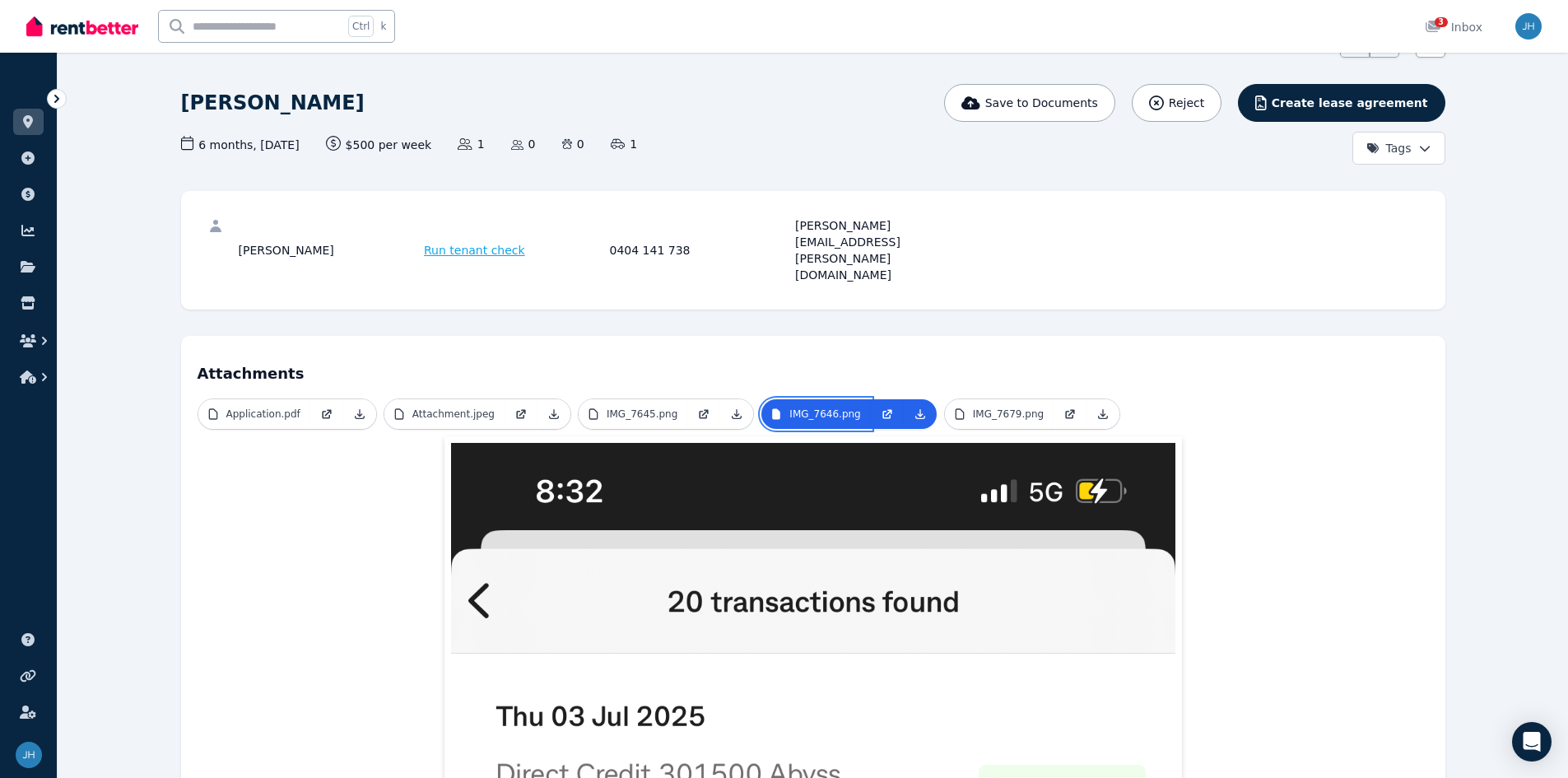
scroll to position [82, 0]
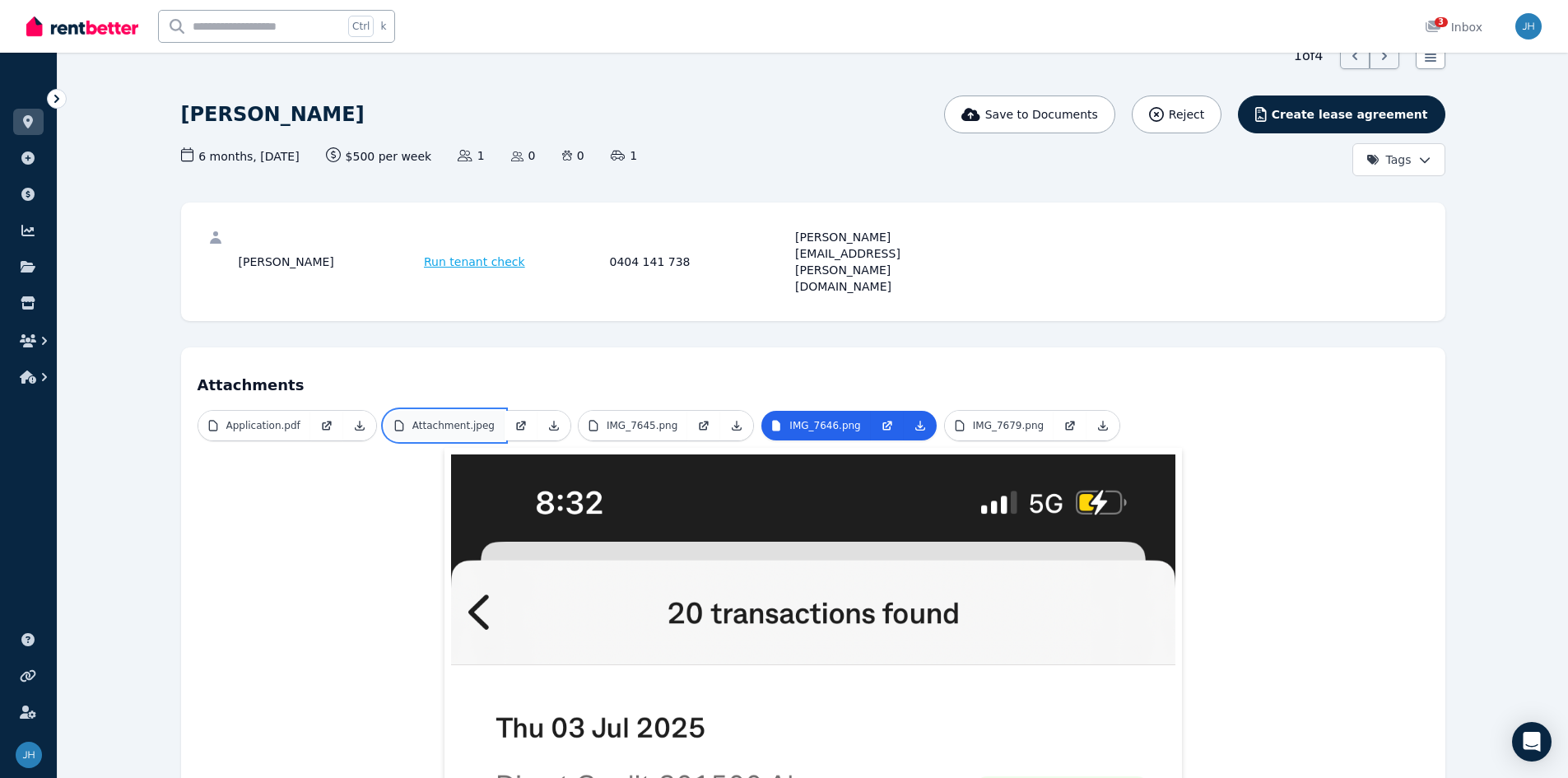
click at [419, 419] on p "Attachment.jpeg" at bounding box center [453, 426] width 82 height 14
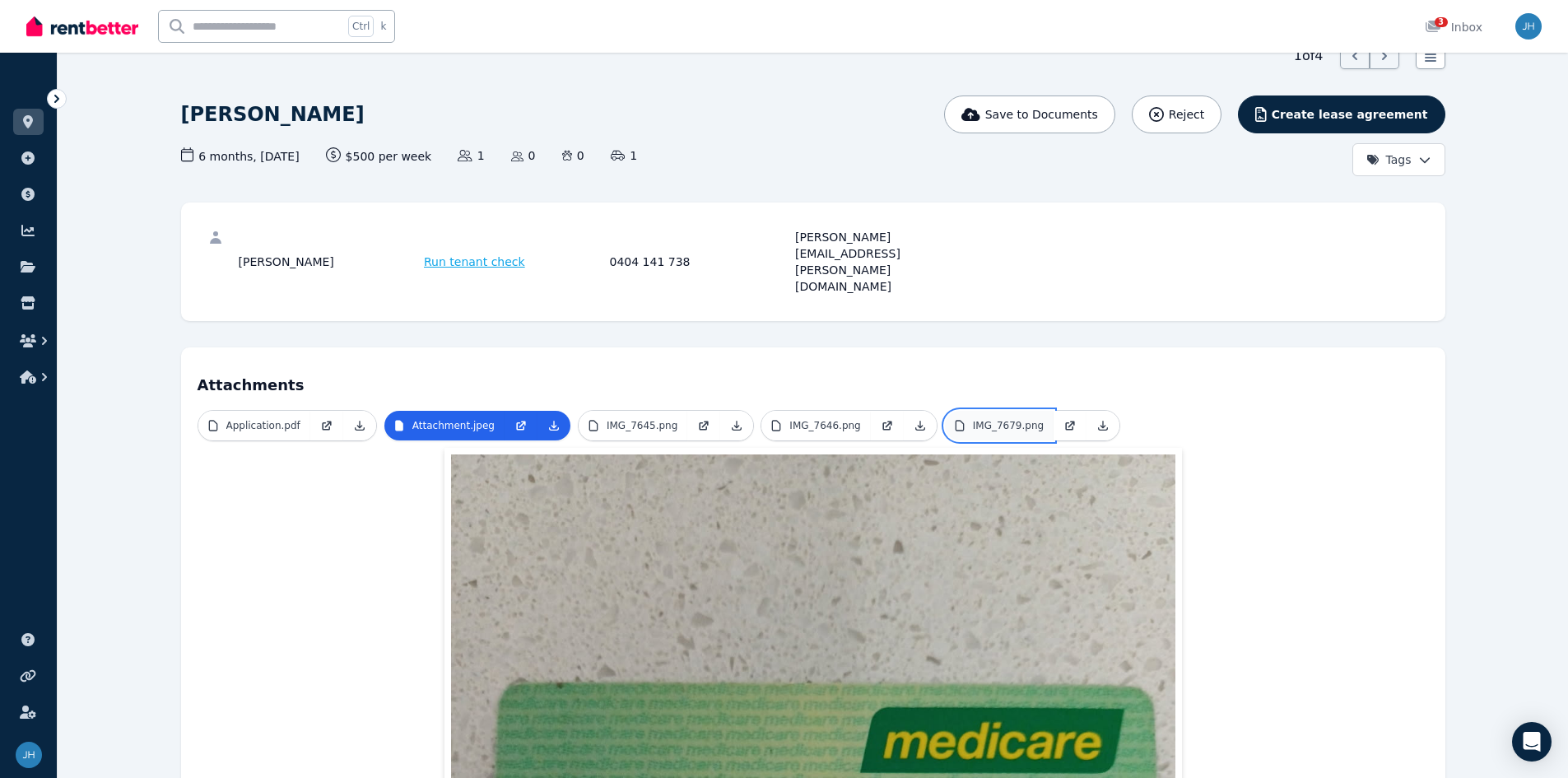
click at [958, 410] on link "IMG_7679.png" at bounding box center [999, 425] width 108 height 30
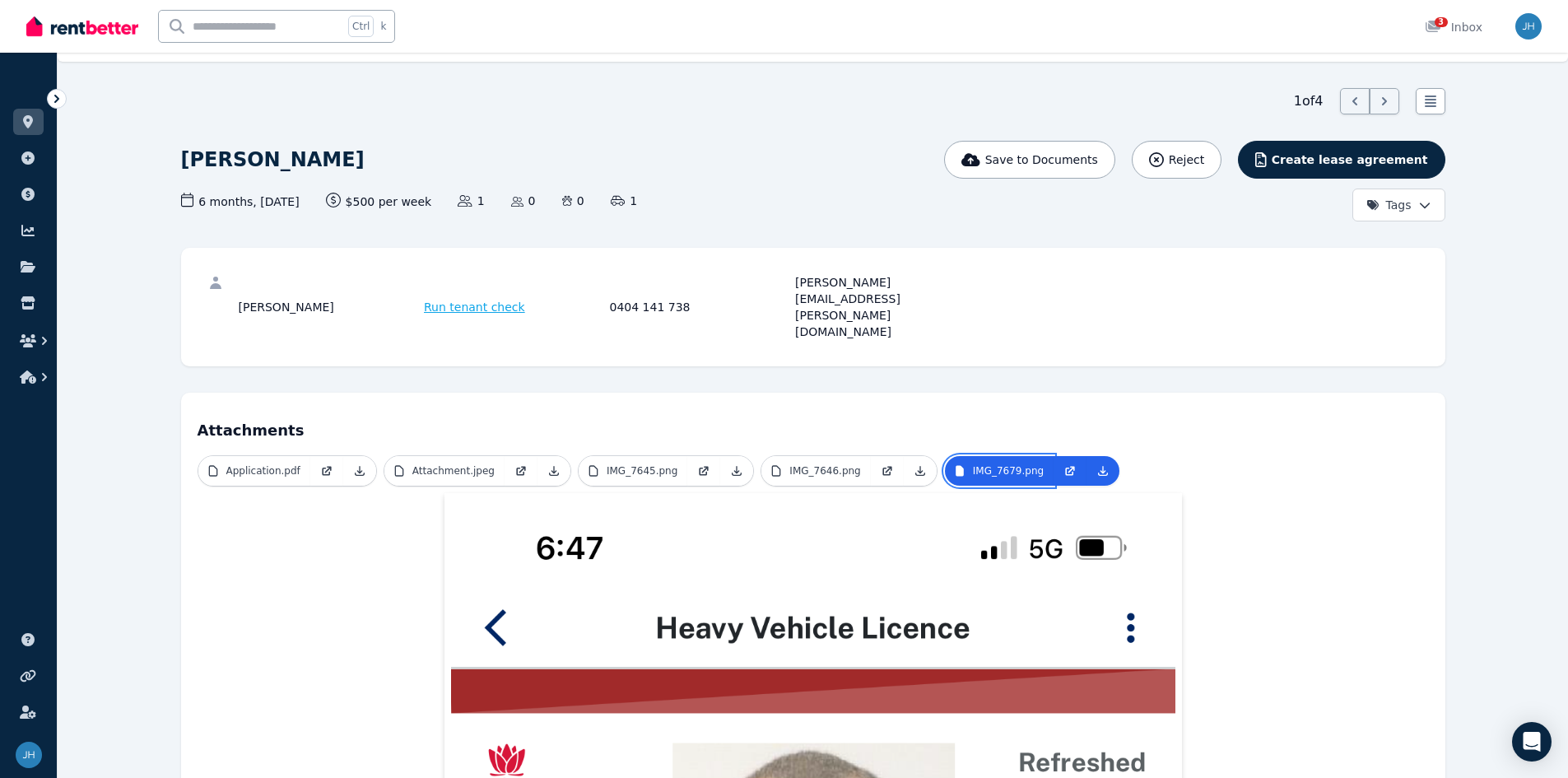
scroll to position [0, 0]
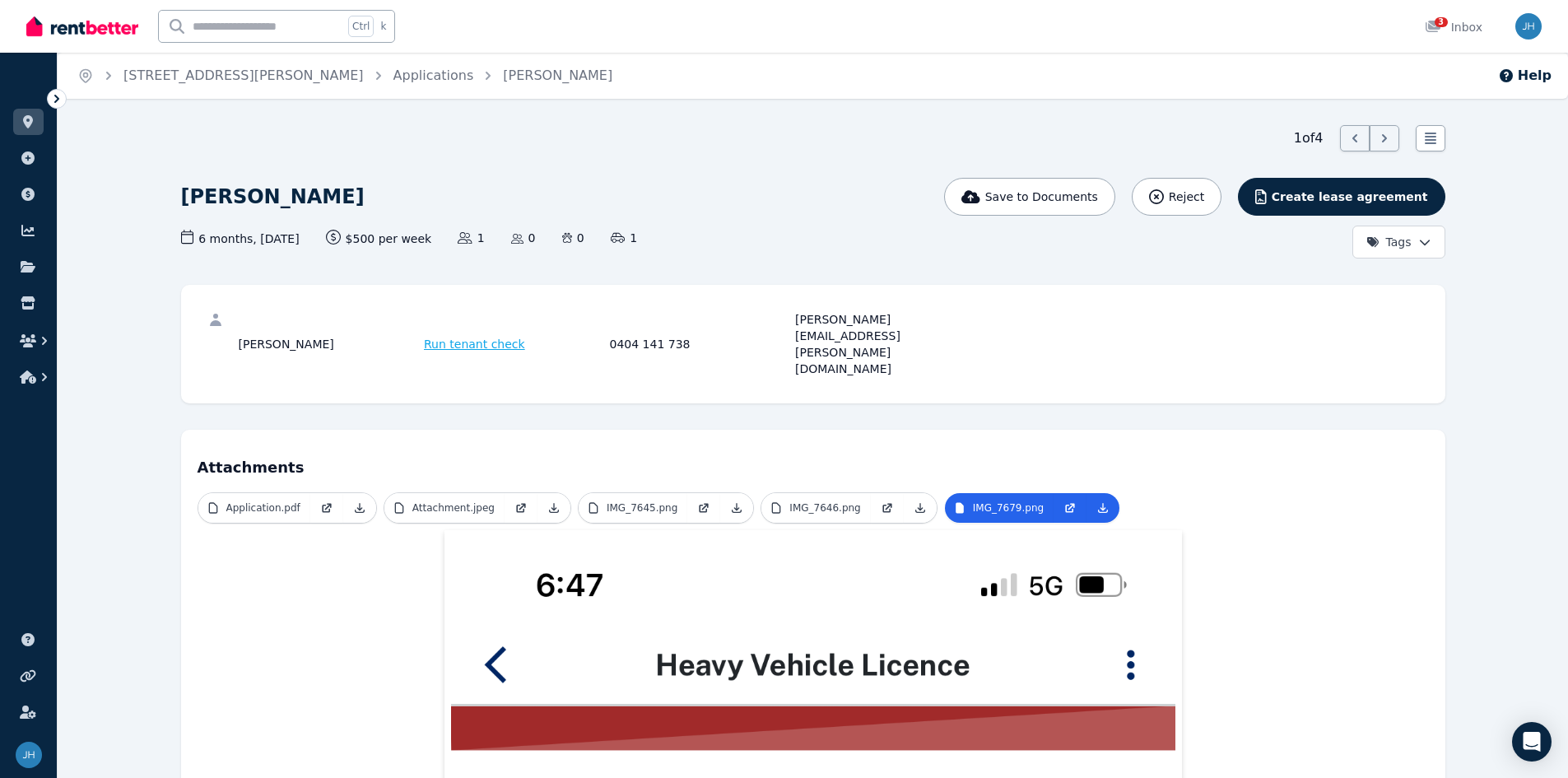
click at [443, 336] on span "Run tenant check" at bounding box center [474, 344] width 102 height 16
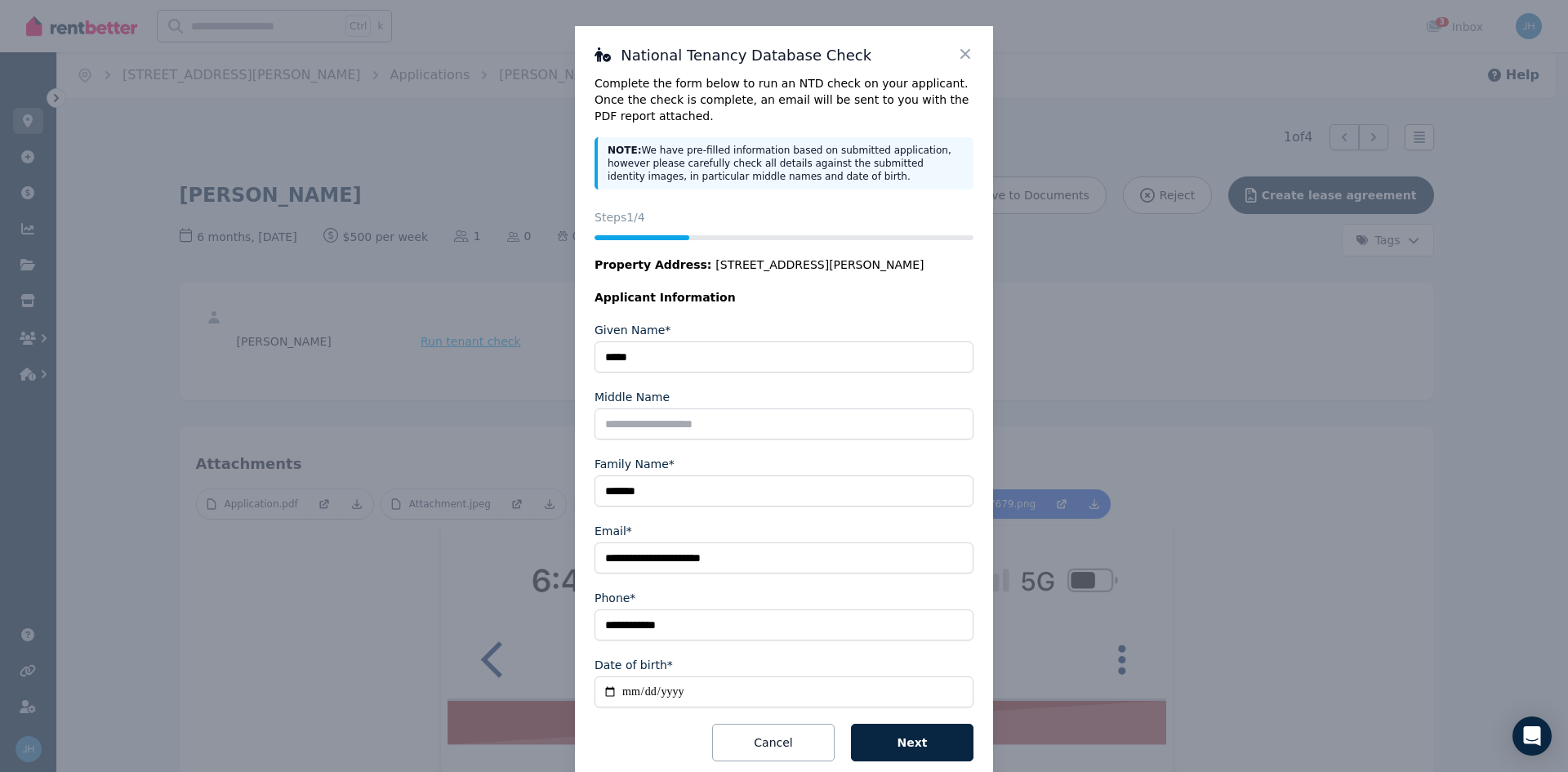
click at [626, 693] on input "Date of birth*" at bounding box center [784, 691] width 379 height 31
type input "**********"
click at [883, 734] on button "Next" at bounding box center [912, 741] width 123 height 37
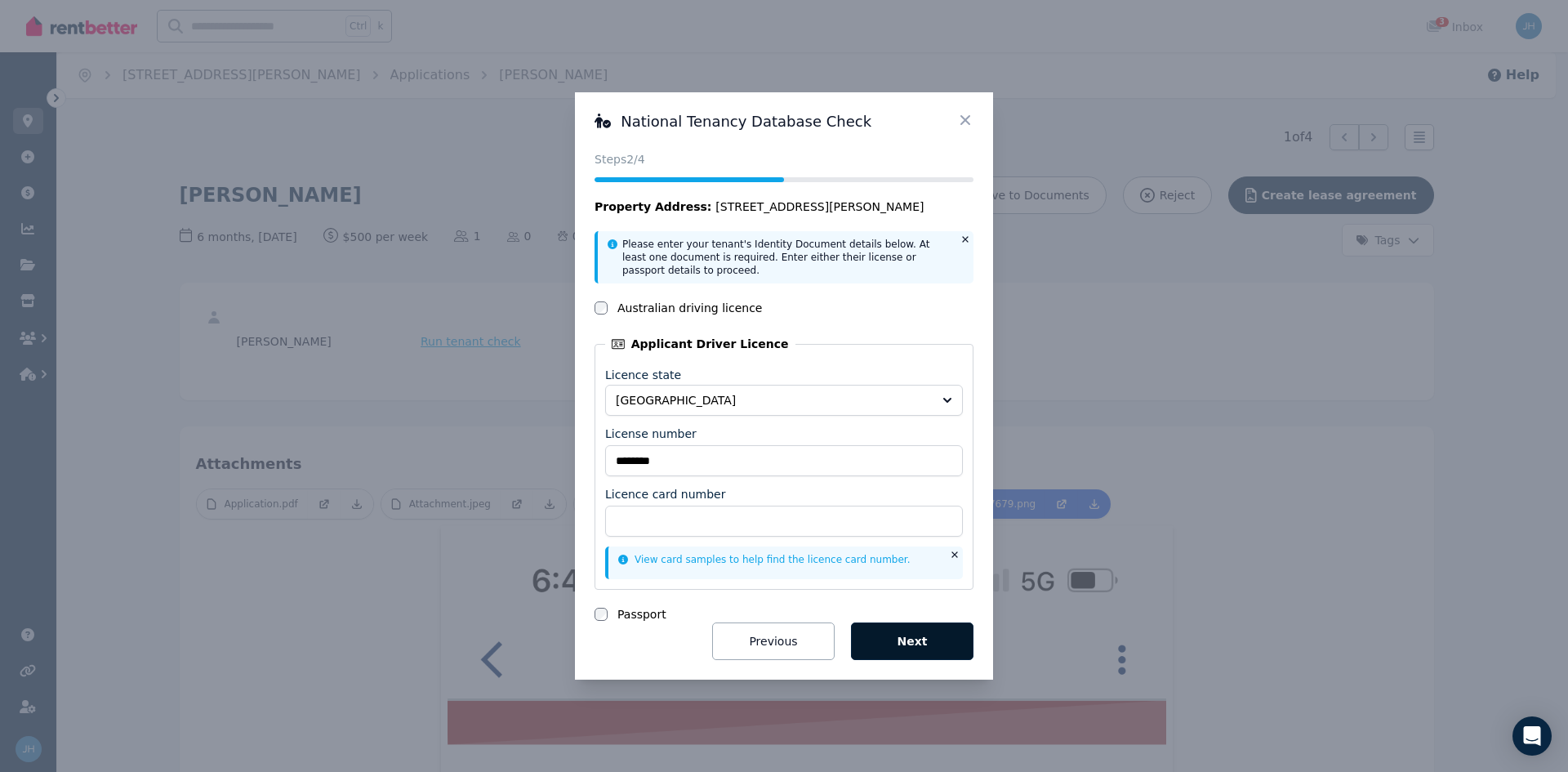
click at [911, 645] on button "Next" at bounding box center [912, 640] width 123 height 37
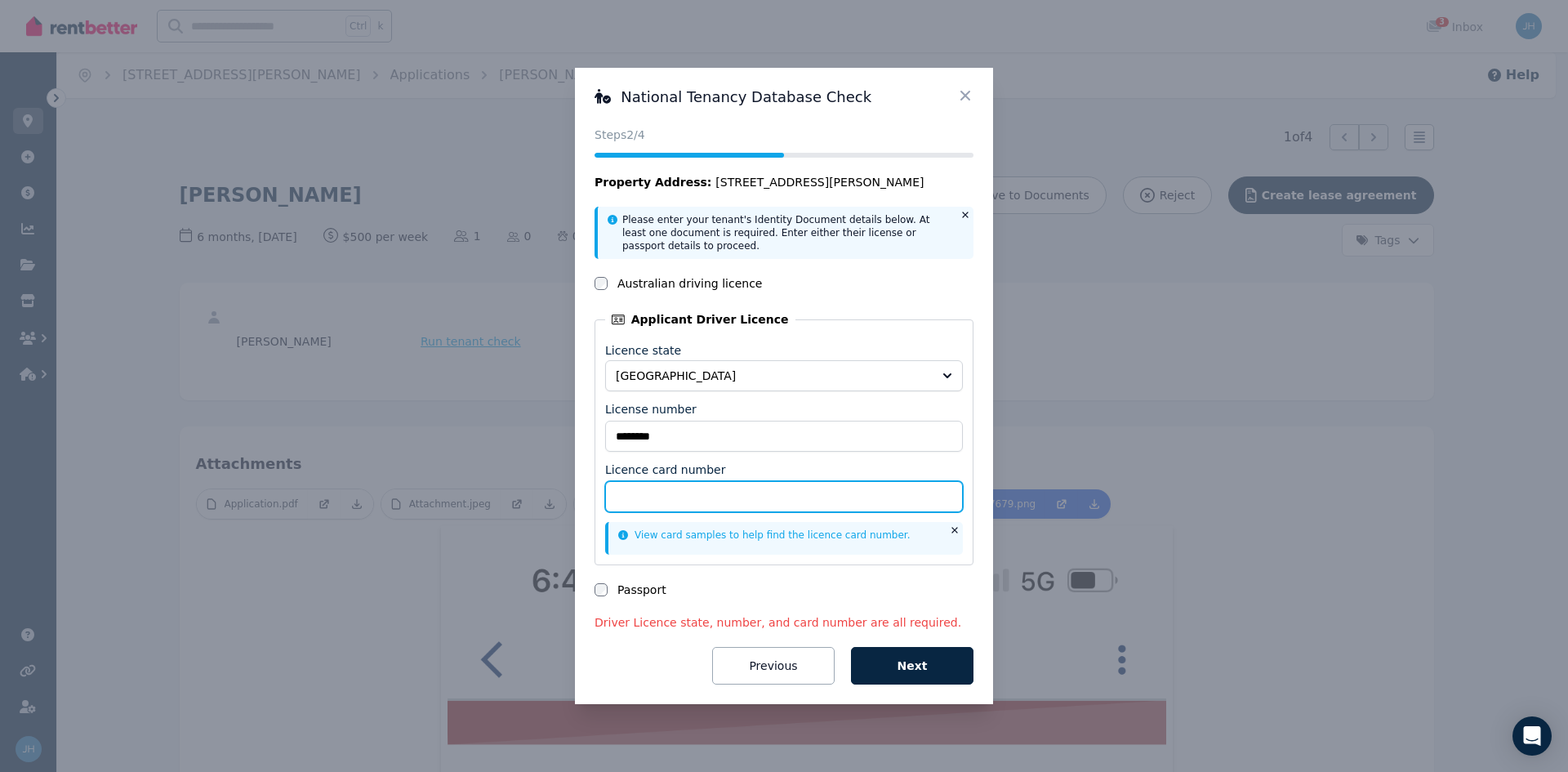
click at [831, 504] on input "Licence card number" at bounding box center [784, 496] width 357 height 31
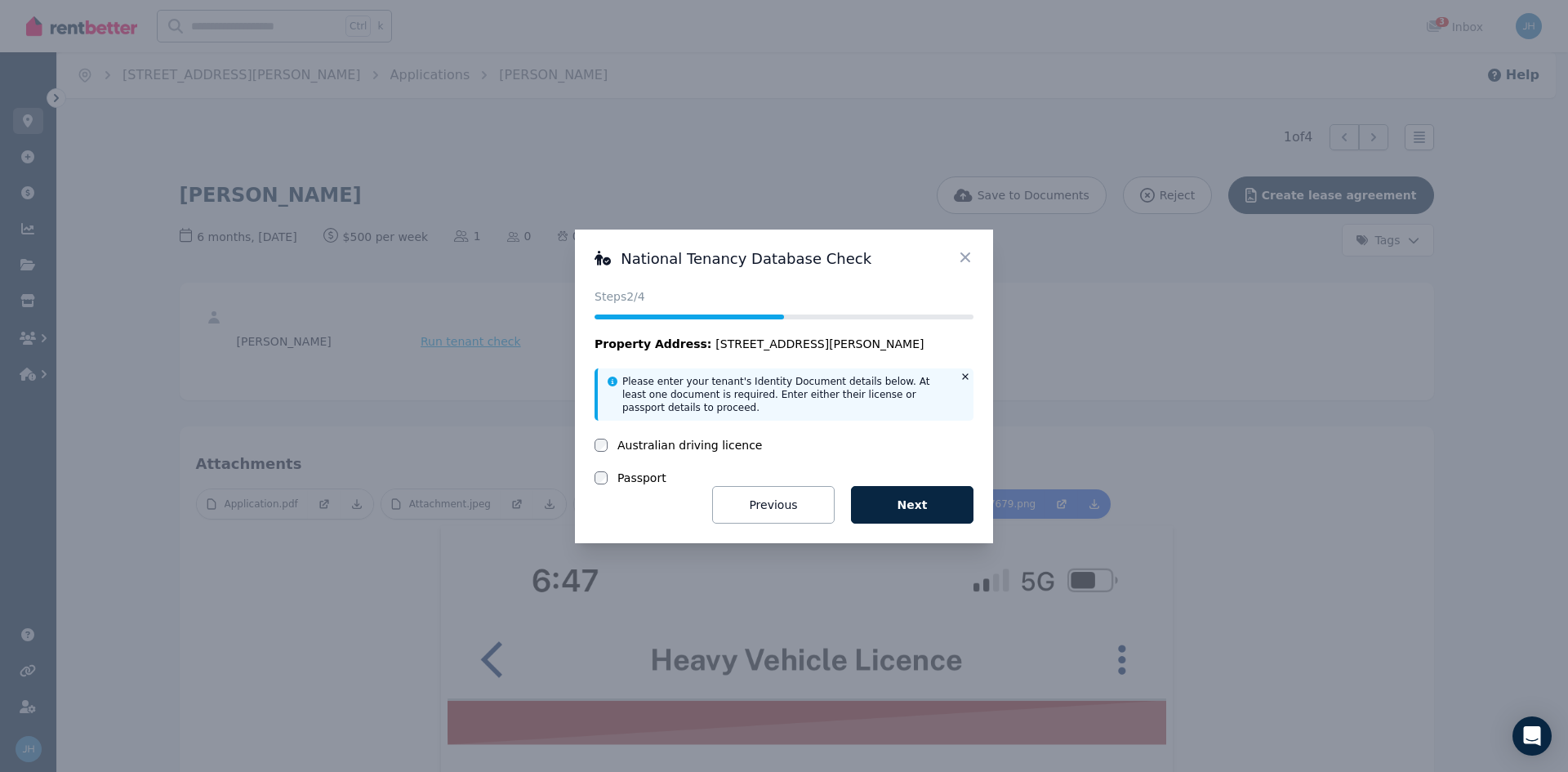
click at [969, 264] on icon at bounding box center [965, 256] width 16 height 16
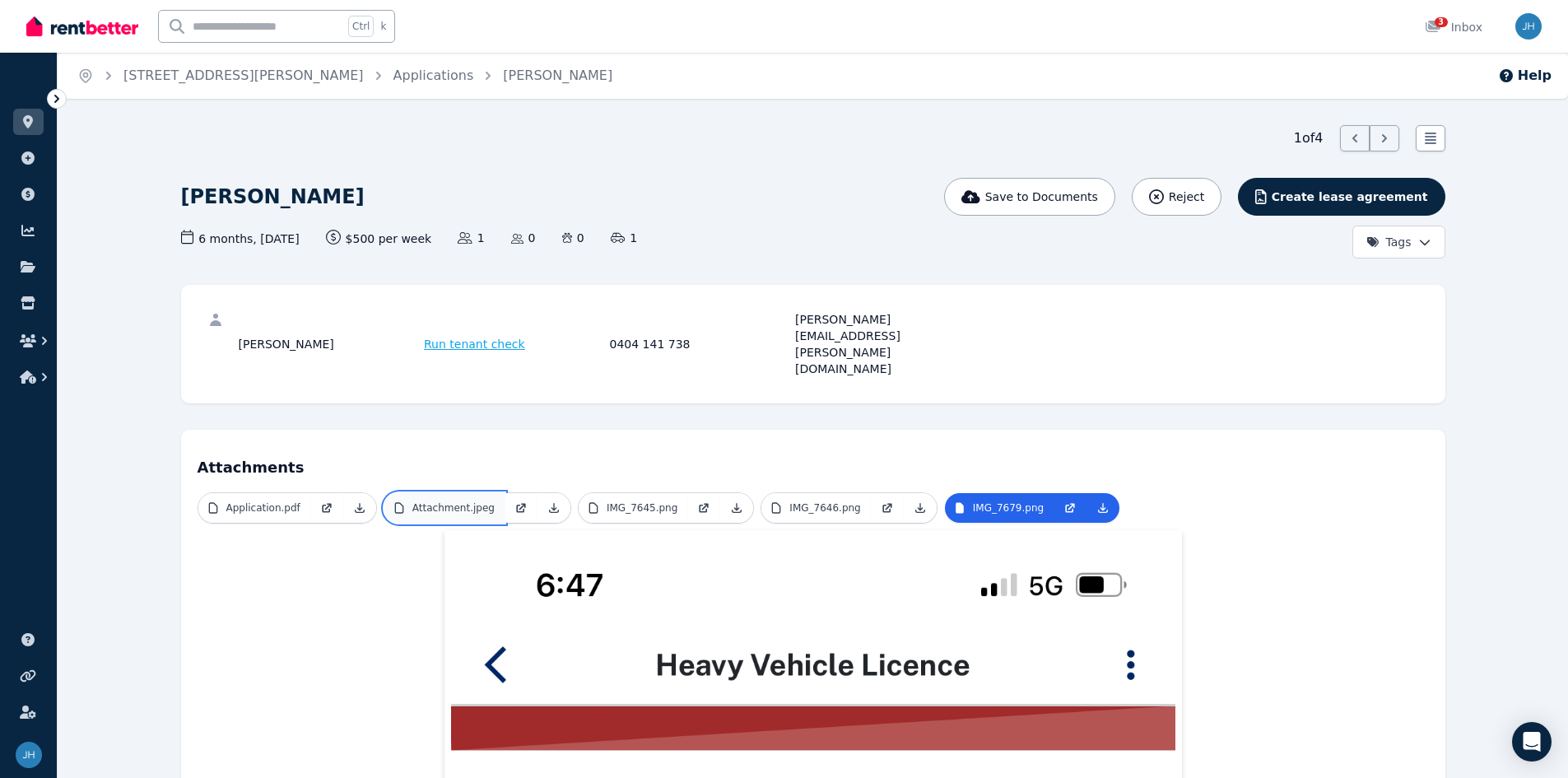
click at [426, 501] on p "Attachment.jpeg" at bounding box center [453, 508] width 82 height 14
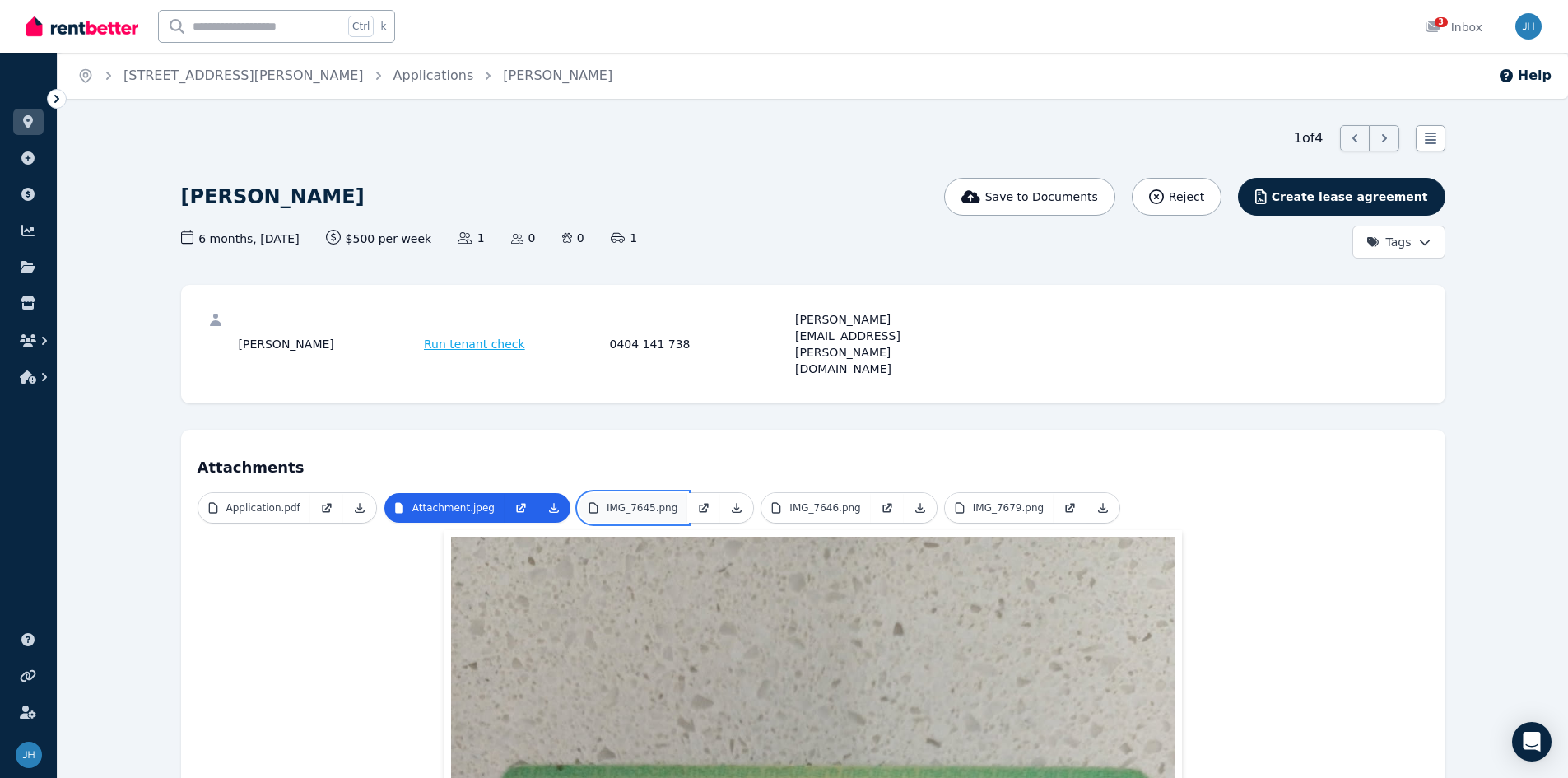
click at [663, 493] on link "IMG_7645.png" at bounding box center [633, 507] width 108 height 30
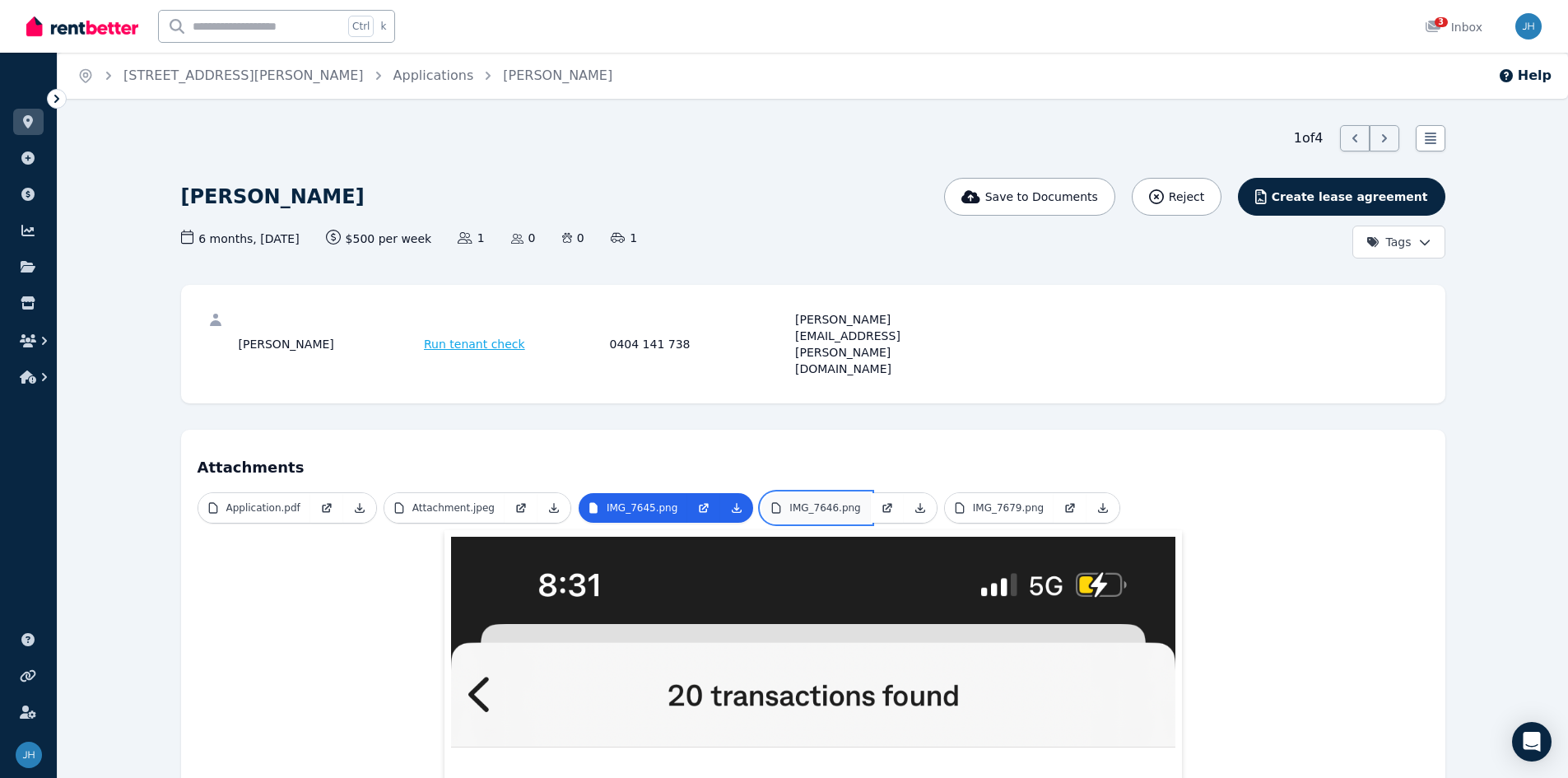
click at [826, 501] on p "IMG_7646.png" at bounding box center [824, 508] width 71 height 14
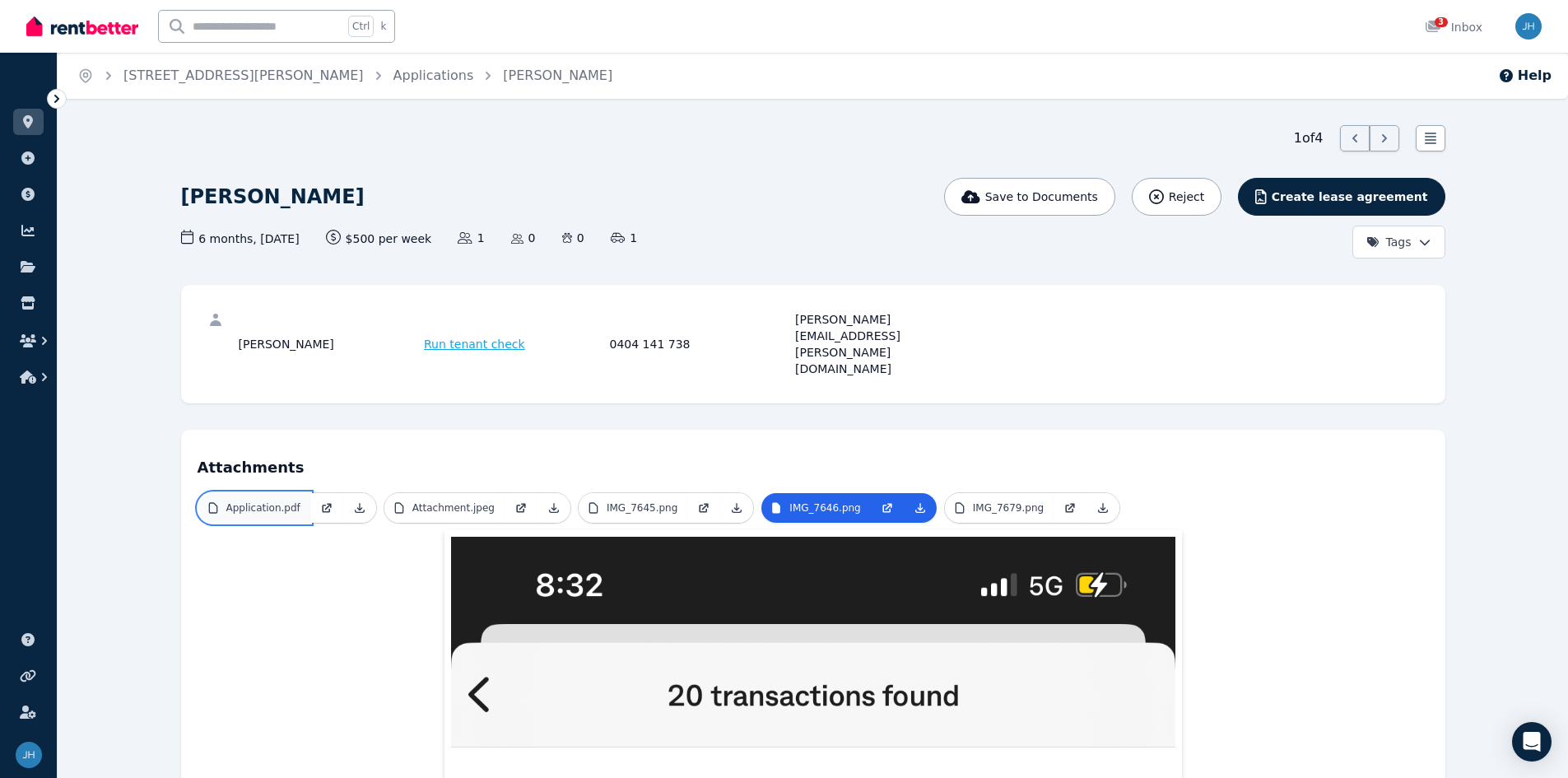
click at [207, 501] on icon at bounding box center [213, 508] width 14 height 14
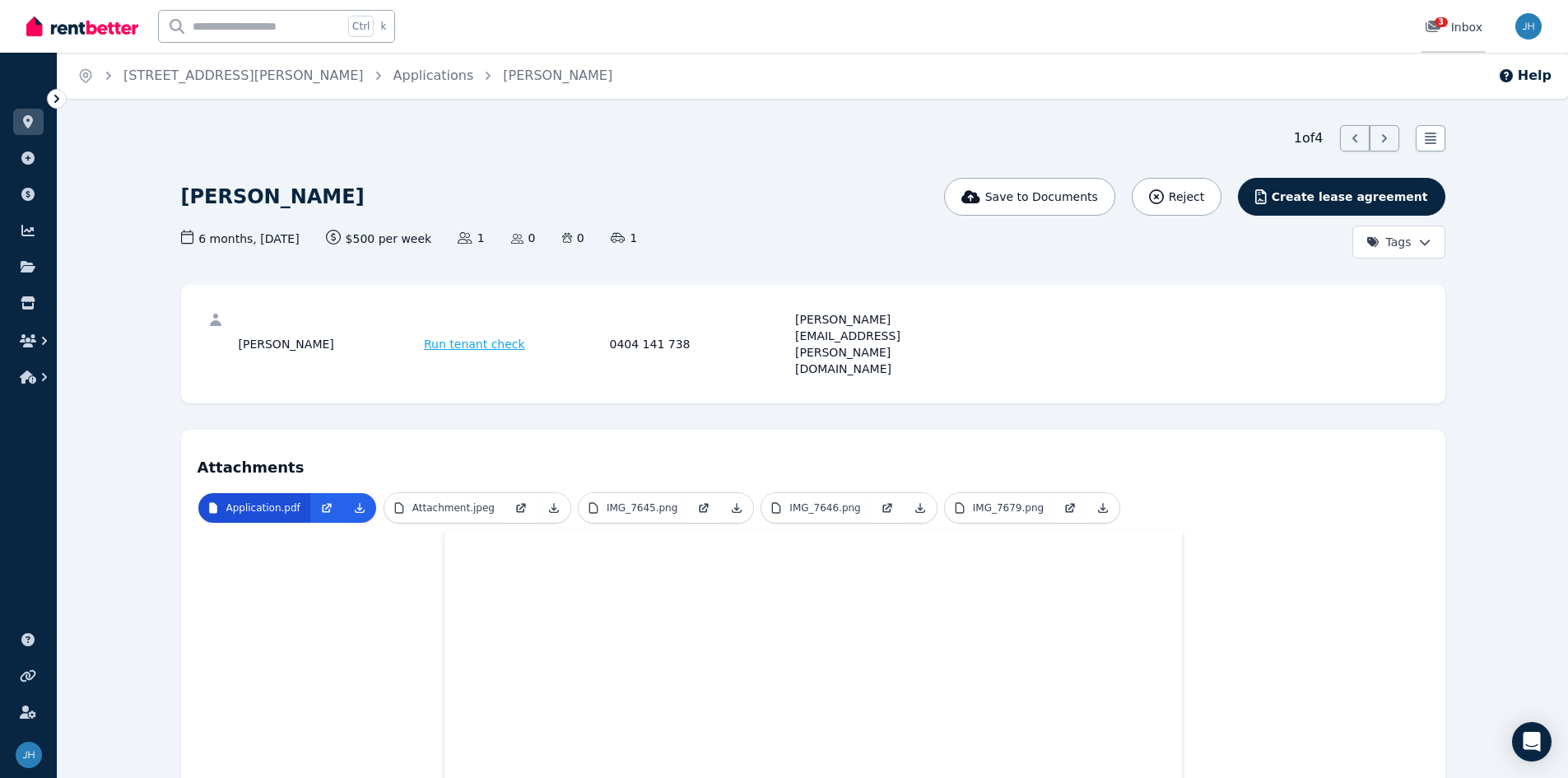
click at [1450, 28] on div "3" at bounding box center [1437, 27] width 26 height 16
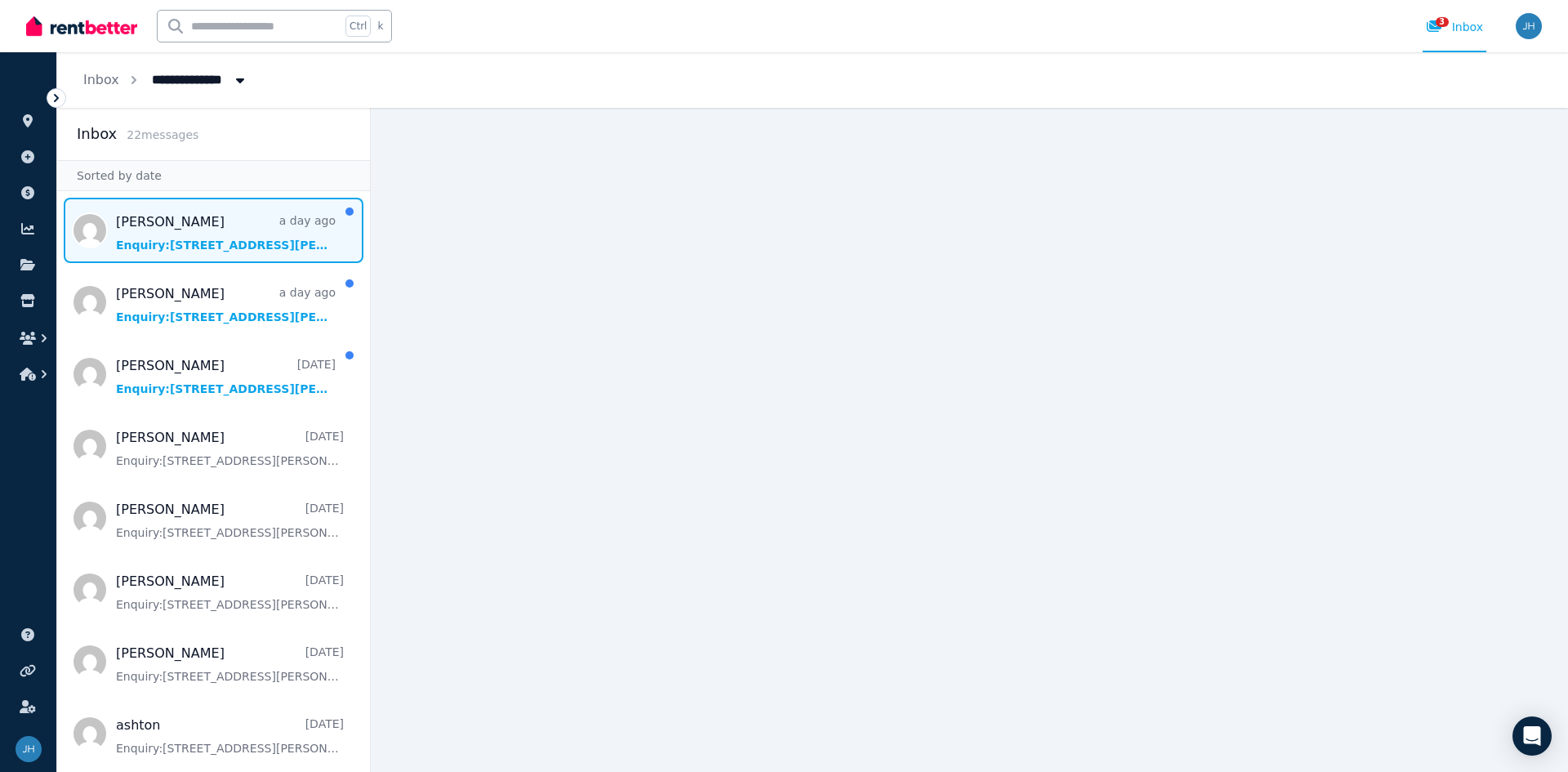
click at [189, 230] on span "Message list" at bounding box center [214, 230] width 313 height 65
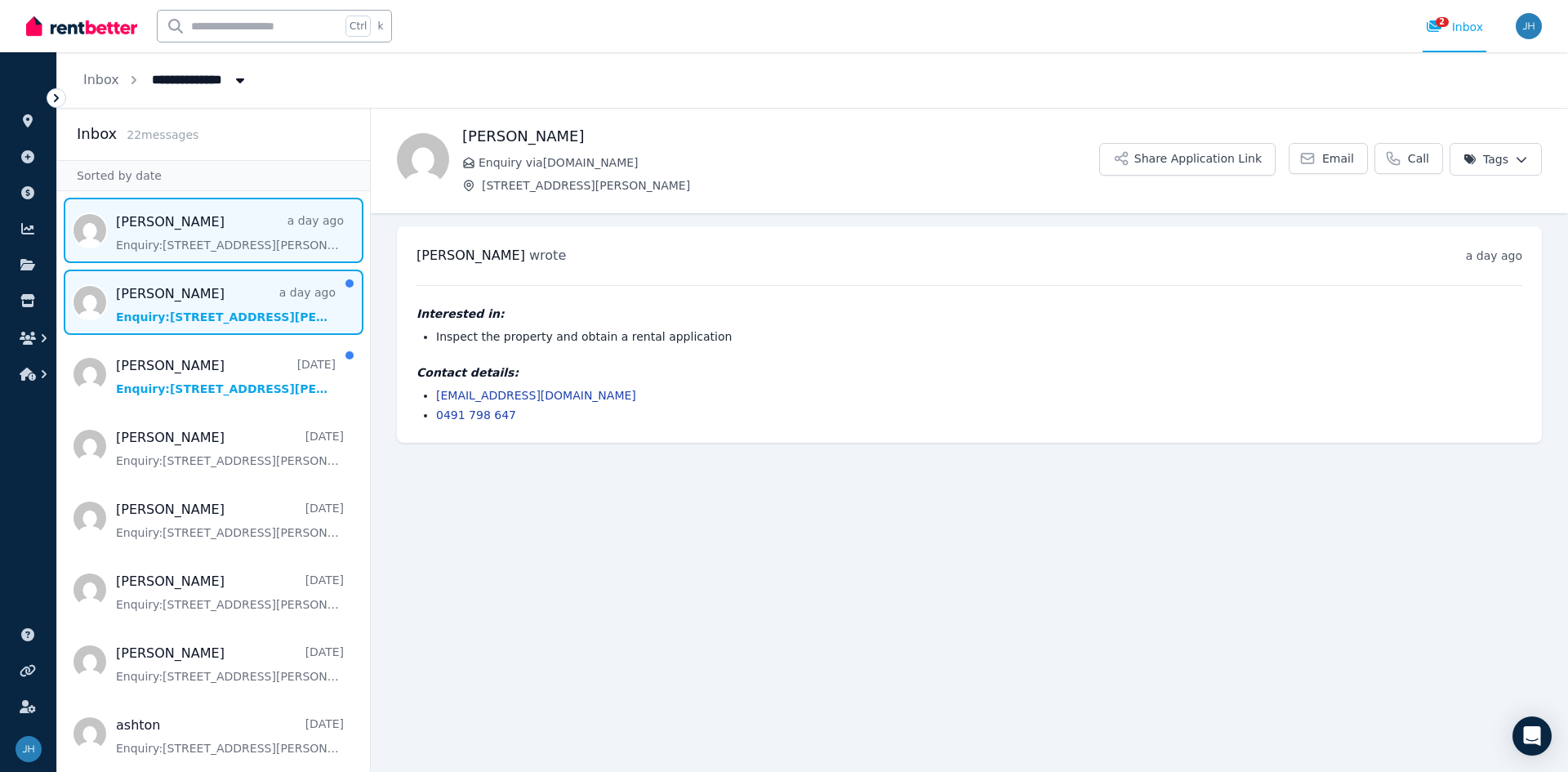
click at [206, 302] on span "Message list" at bounding box center [214, 302] width 313 height 65
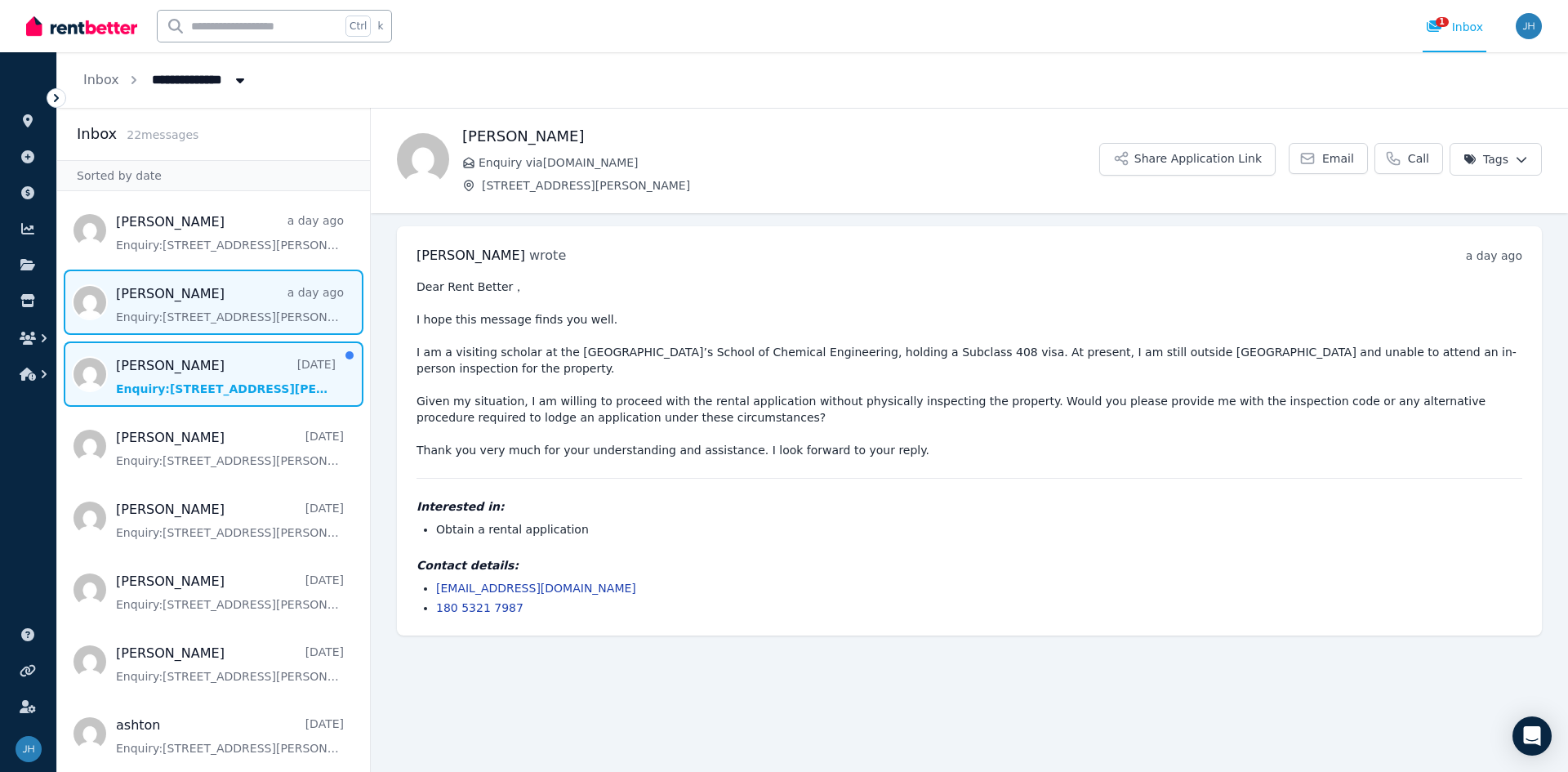
click at [205, 390] on span "Message list" at bounding box center [214, 374] width 313 height 65
